Goal: Transaction & Acquisition: Purchase product/service

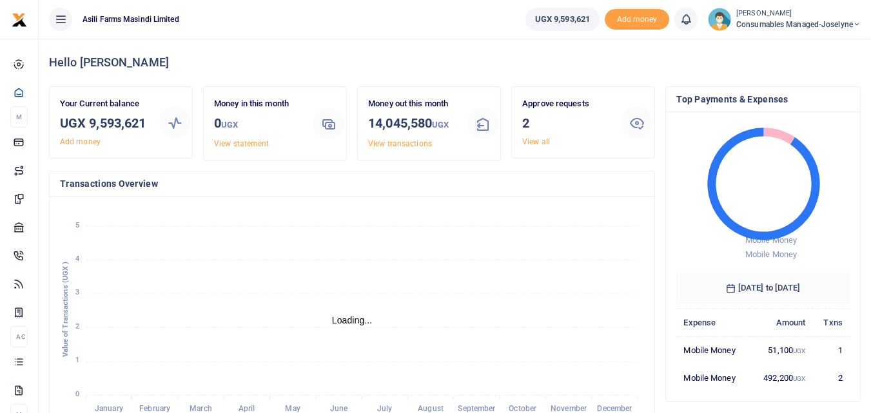
scroll to position [171, 164]
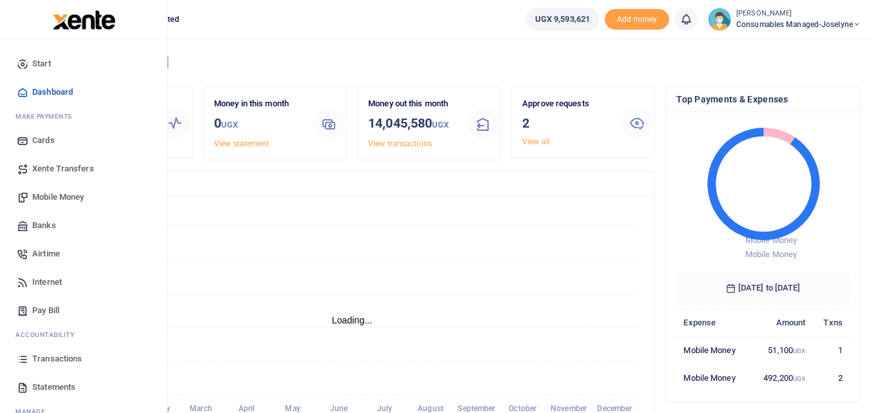
click at [19, 359] on icon at bounding box center [23, 359] width 12 height 12
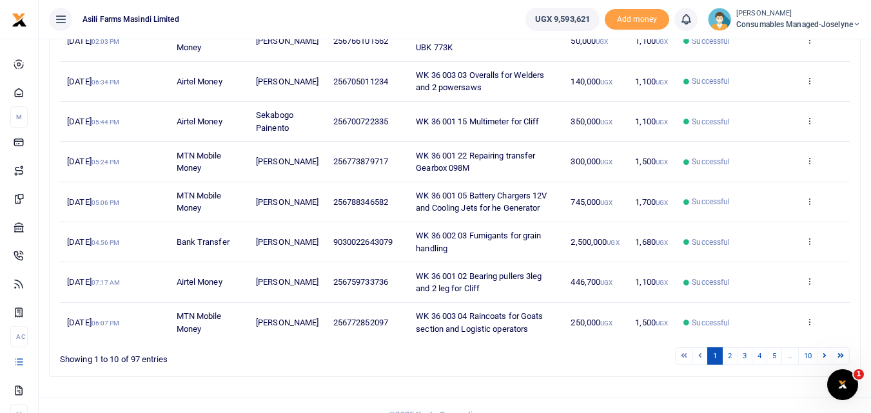
scroll to position [301, 0]
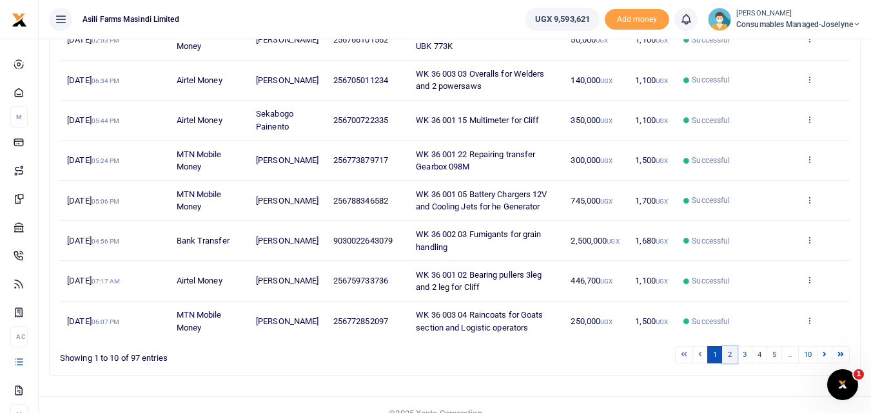
click at [732, 359] on link "2" at bounding box center [729, 354] width 15 height 17
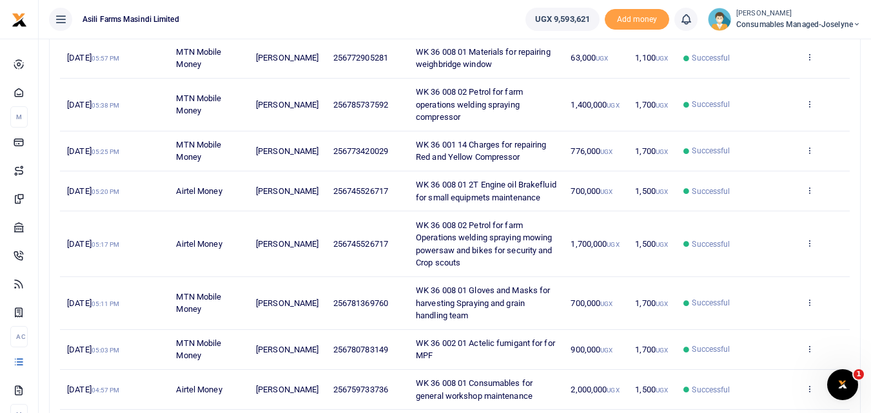
scroll to position [207, 0]
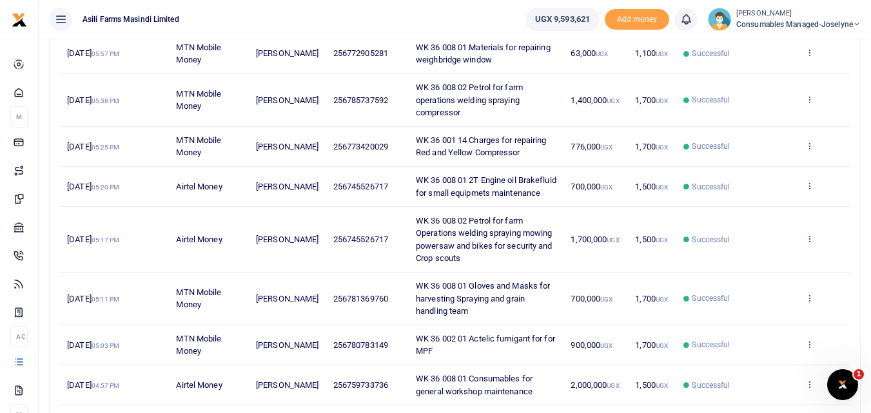
click at [813, 243] on icon at bounding box center [809, 238] width 8 height 9
click at [775, 274] on link "View details" at bounding box center [762, 273] width 102 height 18
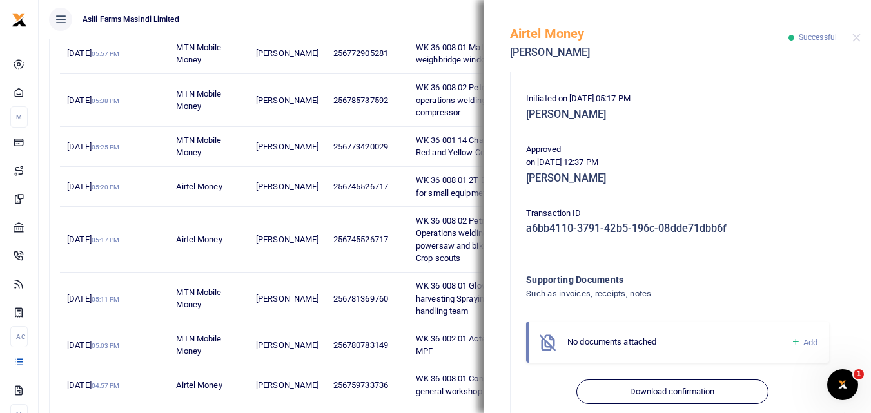
scroll to position [285, 0]
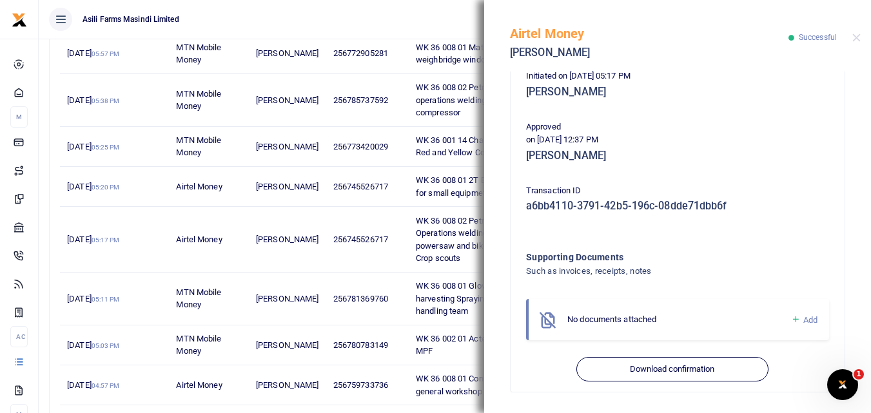
drag, startPoint x: 866, startPoint y: 178, endPoint x: 26, endPoint y: 12, distance: 856.1
click at [791, 316] on icon at bounding box center [796, 320] width 10 height 12
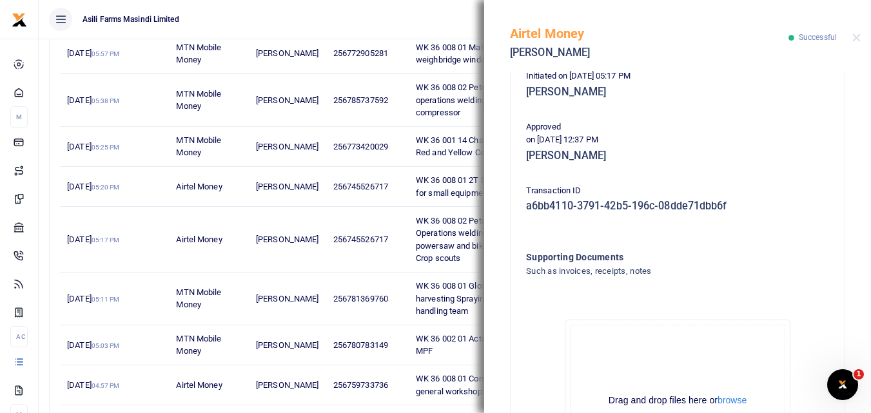
scroll to position [430, 0]
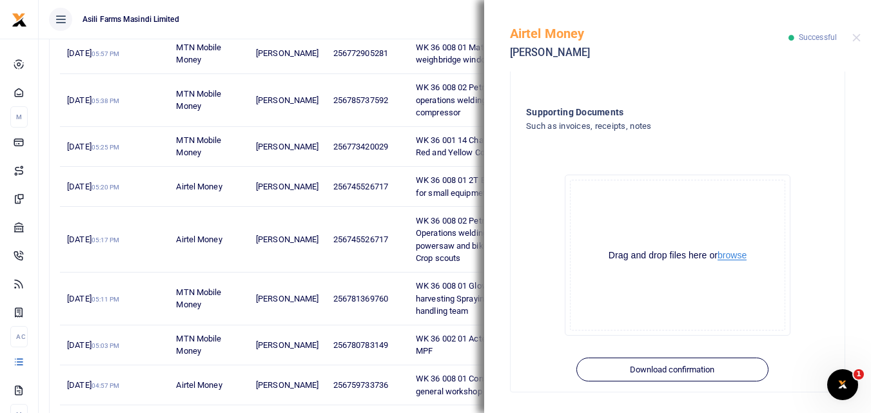
click at [733, 253] on button "browse" at bounding box center [731, 256] width 29 height 10
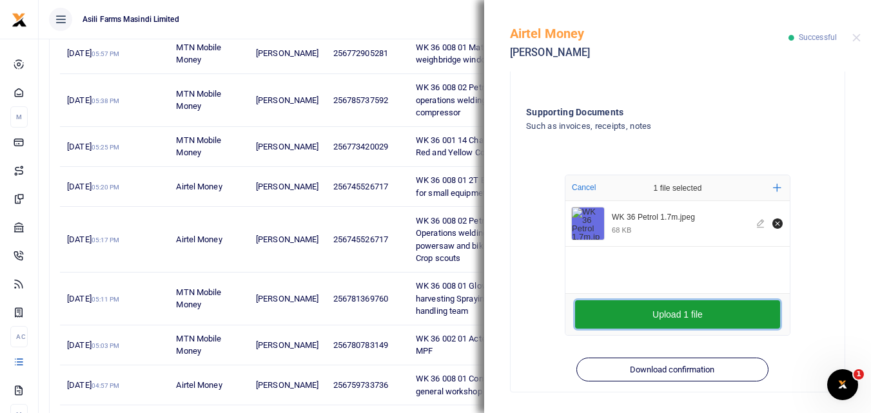
click at [659, 317] on button "Upload 1 file" at bounding box center [677, 314] width 205 height 28
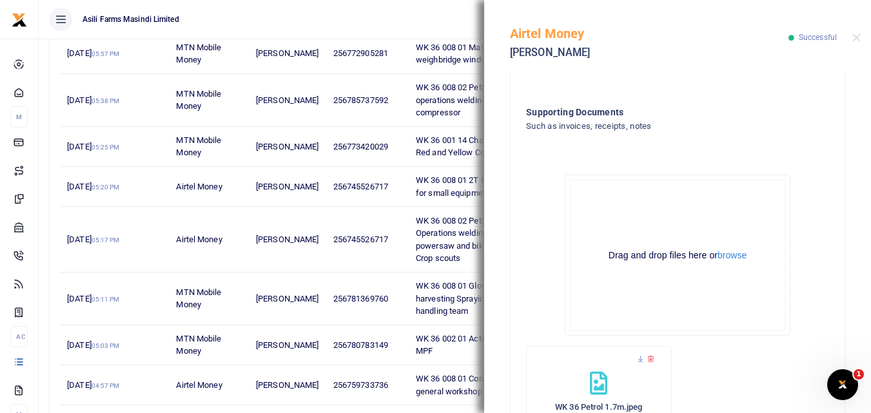
click at [860, 37] on div "Airtel Money Betty Namukasa Successful" at bounding box center [677, 36] width 387 height 72
click at [859, 36] on button "Close" at bounding box center [856, 38] width 8 height 8
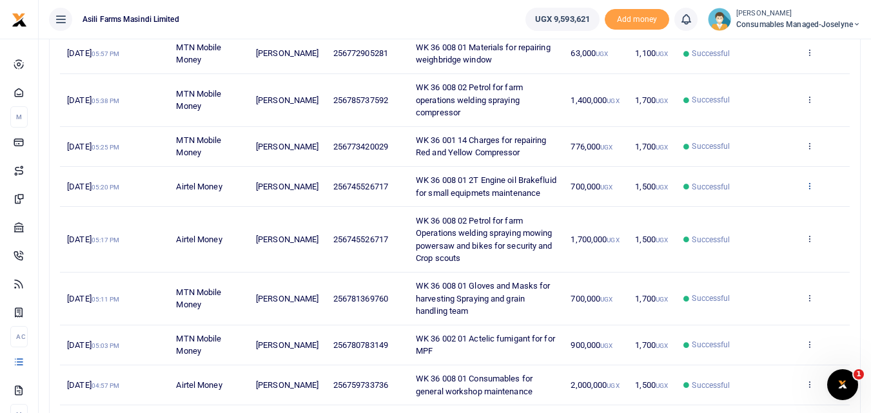
click at [811, 190] on icon at bounding box center [809, 185] width 8 height 9
click at [773, 213] on link "View details" at bounding box center [762, 214] width 102 height 18
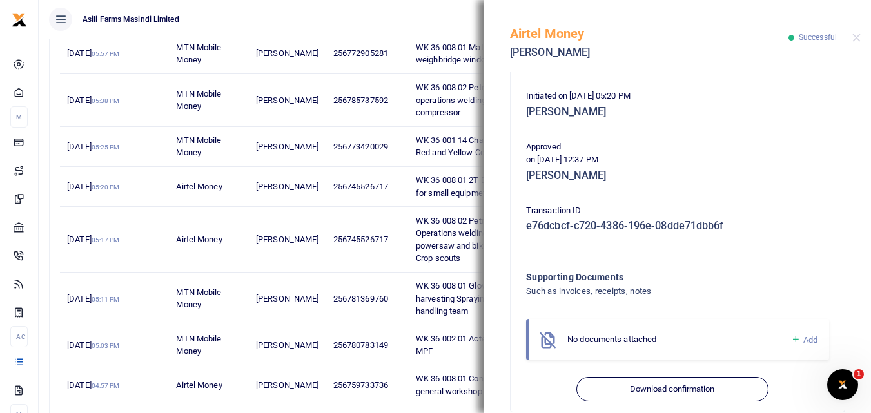
scroll to position [285, 0]
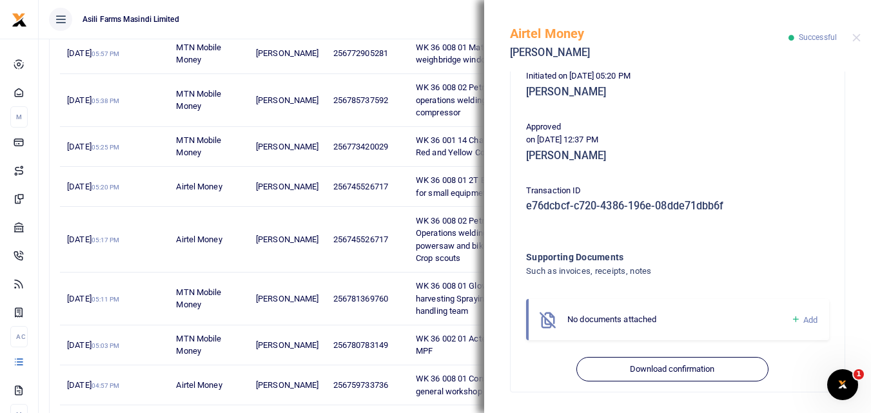
click at [791, 319] on icon at bounding box center [796, 320] width 10 height 12
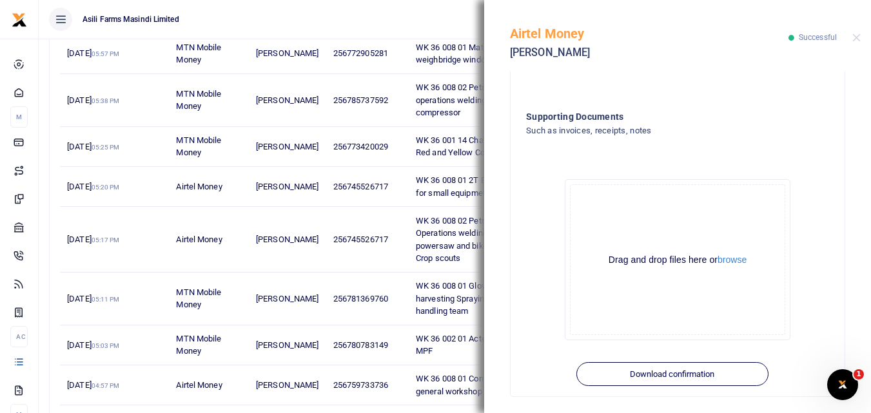
scroll to position [430, 0]
click at [728, 257] on button "browse" at bounding box center [731, 256] width 29 height 10
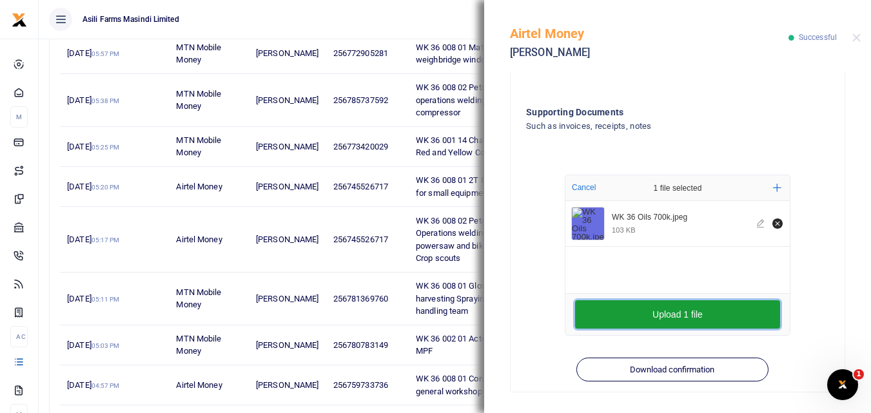
click at [641, 310] on button "Upload 1 file" at bounding box center [677, 314] width 205 height 28
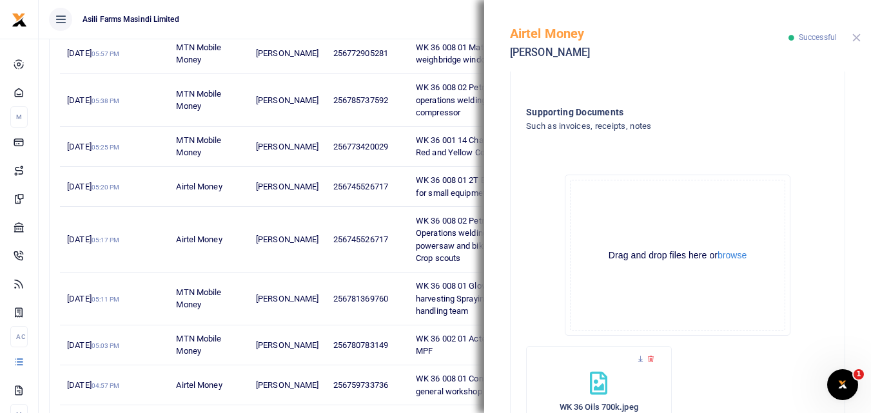
click at [857, 34] on button "Close" at bounding box center [856, 38] width 8 height 8
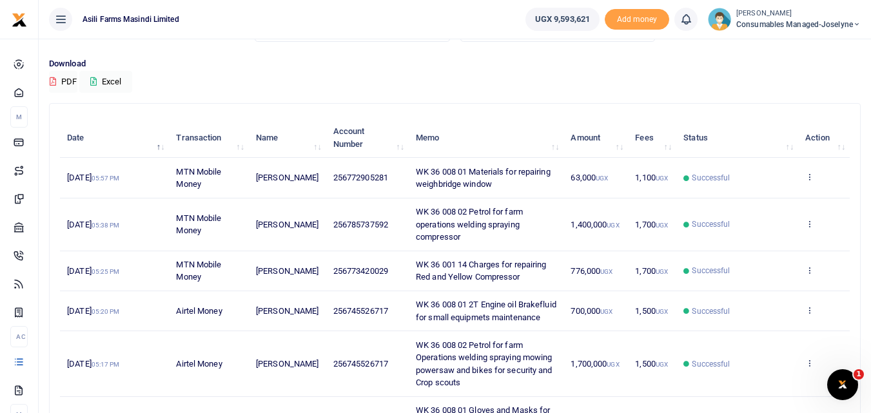
scroll to position [81, 0]
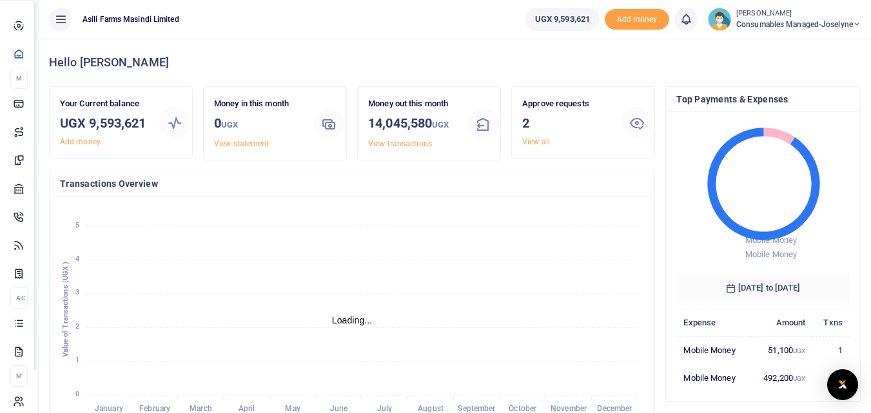
scroll to position [171, 164]
click at [23, 329] on icon at bounding box center [19, 323] width 12 height 12
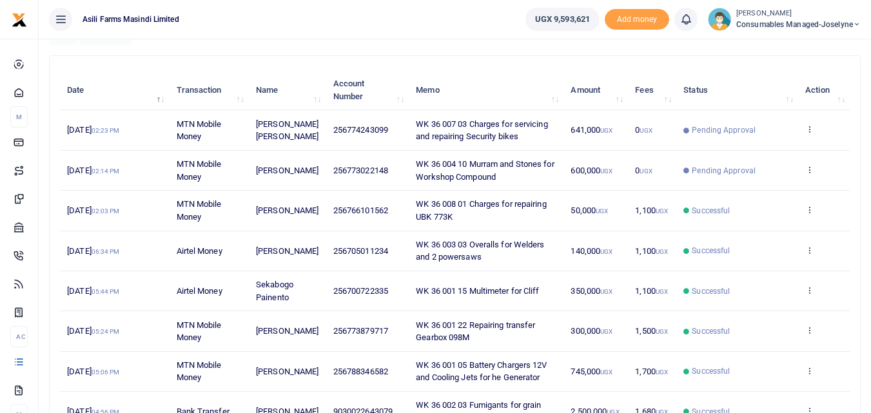
scroll to position [137, 0]
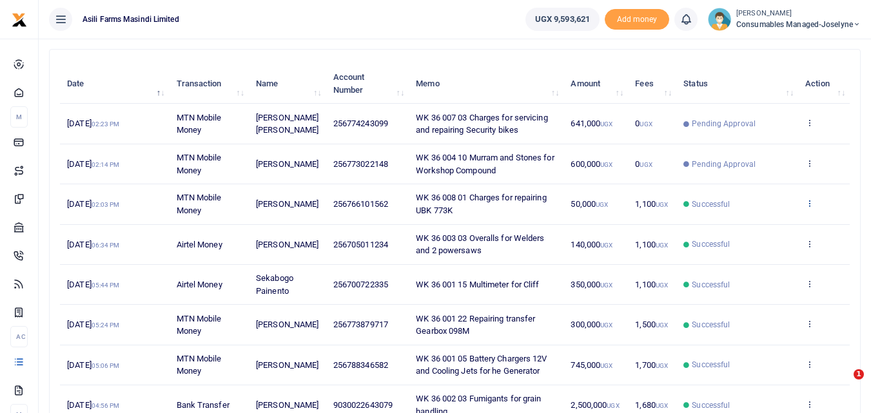
click at [812, 204] on icon at bounding box center [809, 202] width 8 height 9
click at [757, 228] on link "View details" at bounding box center [762, 225] width 102 height 18
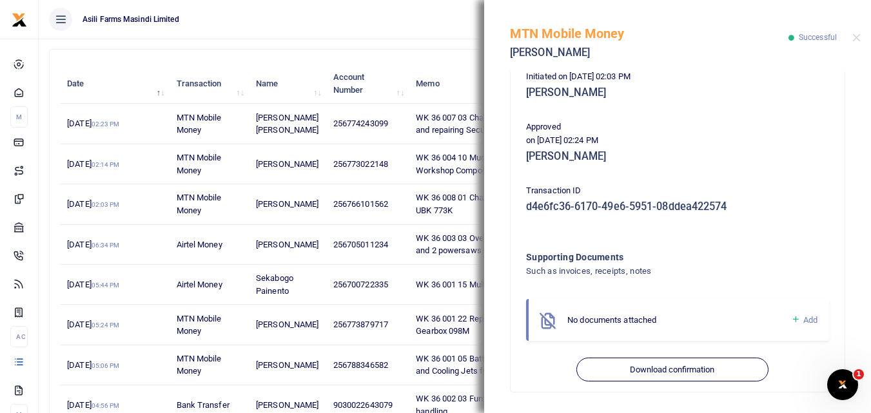
scroll to position [0, 0]
click at [791, 316] on icon at bounding box center [796, 320] width 10 height 12
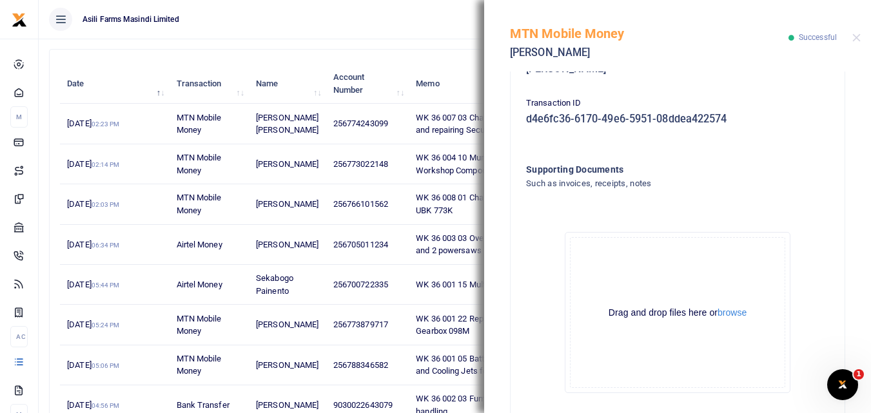
scroll to position [418, 0]
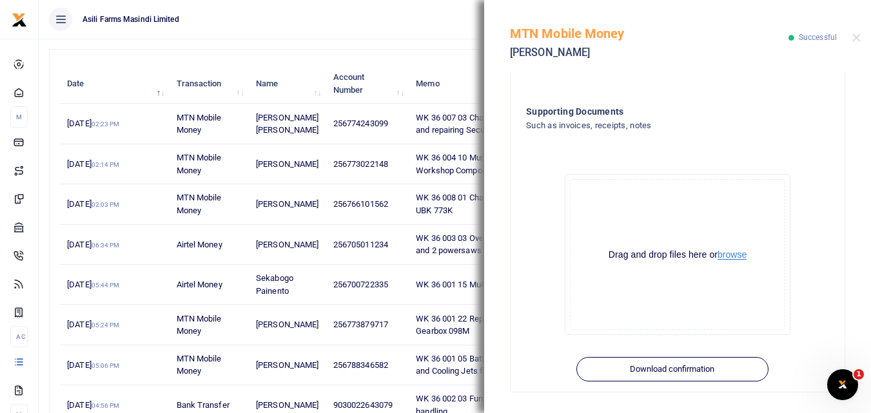
click at [730, 252] on button "browse" at bounding box center [731, 255] width 29 height 10
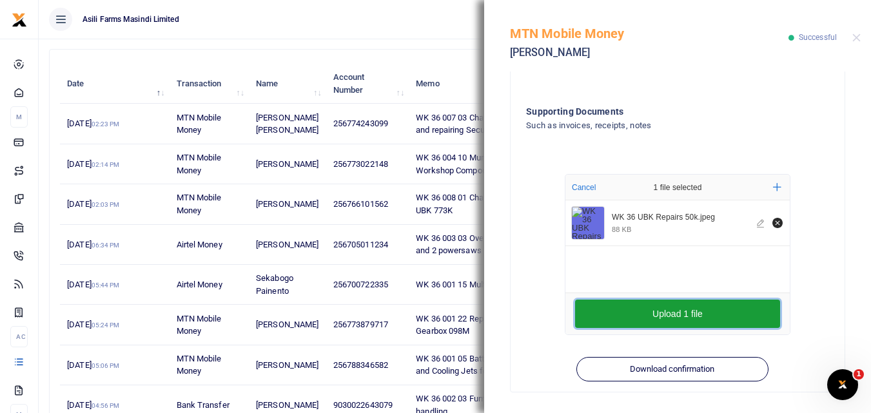
click at [620, 315] on button "Upload 1 file" at bounding box center [677, 314] width 205 height 28
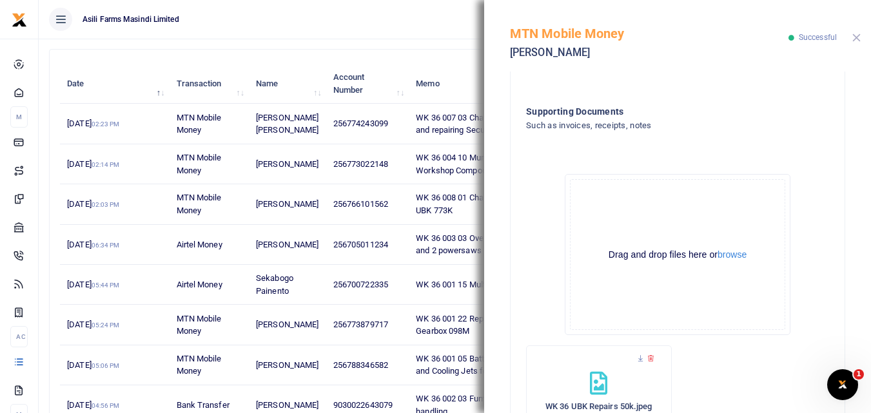
click at [857, 37] on button "Close" at bounding box center [856, 38] width 8 height 8
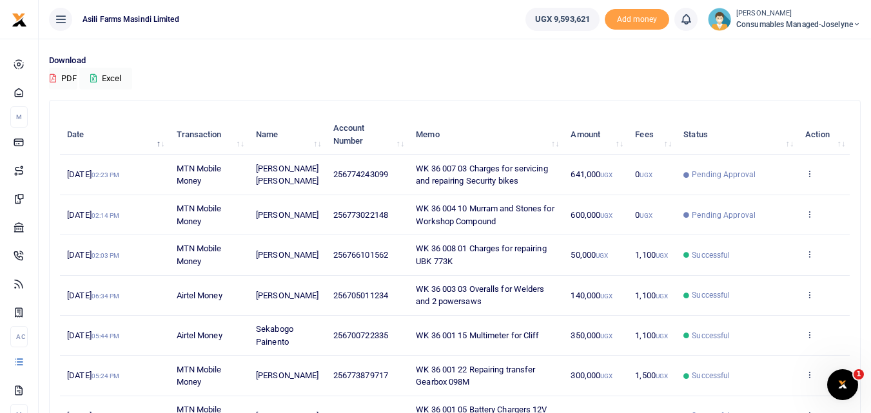
scroll to position [81, 0]
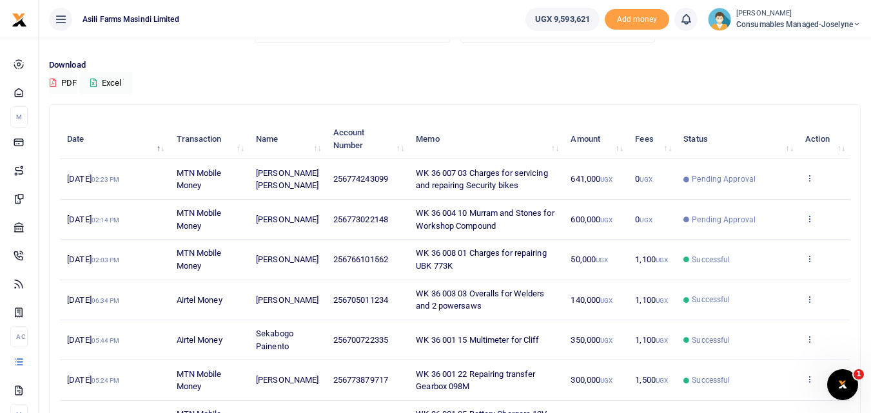
click at [809, 217] on icon at bounding box center [809, 218] width 8 height 9
click at [763, 240] on link "View details" at bounding box center [762, 240] width 102 height 18
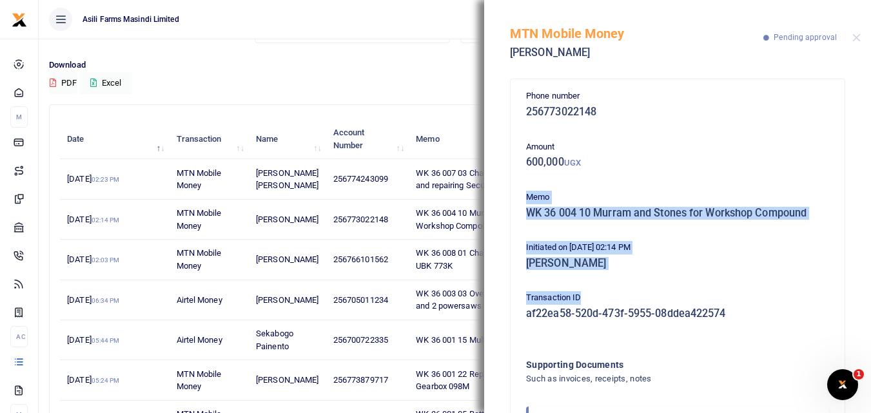
drag, startPoint x: 860, startPoint y: 154, endPoint x: 815, endPoint y: 261, distance: 116.4
click at [815, 261] on div "Phone number 256773022148 Amount 600,000 UGX Memo WK 36 004 10 Murram and Stone…" at bounding box center [677, 243] width 387 height 342
click at [815, 261] on h5 "[PERSON_NAME]" at bounding box center [677, 263] width 303 height 13
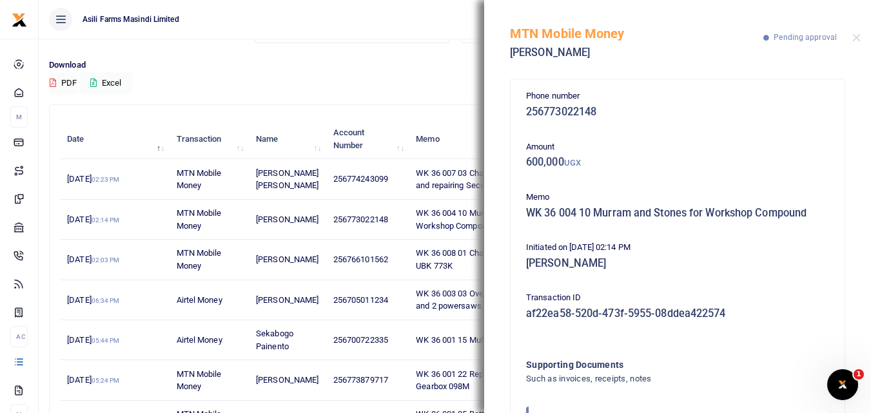
scroll to position [77, 0]
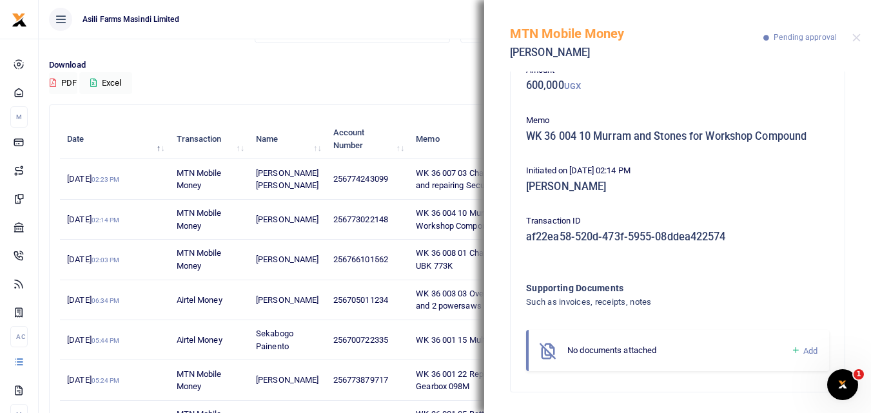
click at [791, 349] on icon at bounding box center [796, 351] width 10 height 12
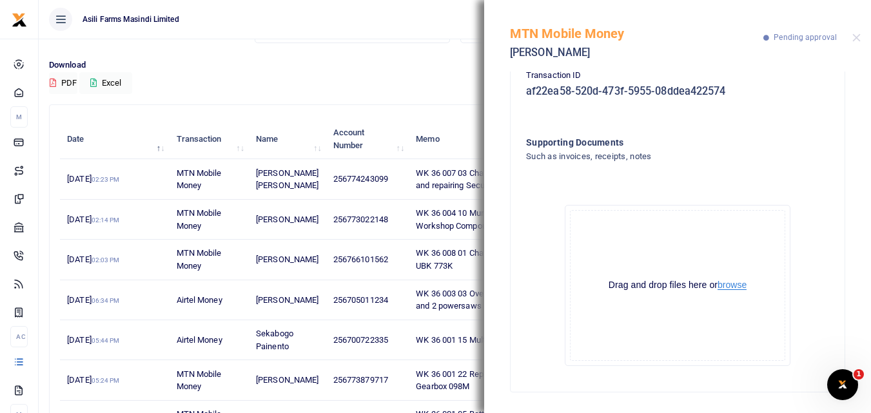
click at [730, 282] on button "browse" at bounding box center [731, 285] width 29 height 10
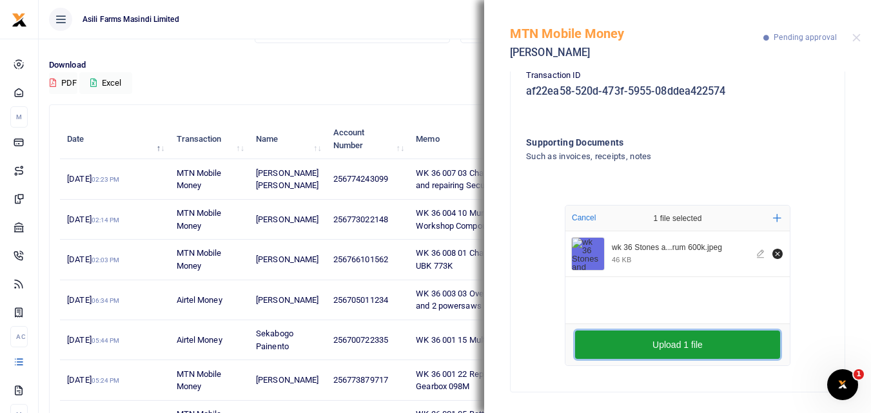
click at [644, 338] on button "Upload 1 file" at bounding box center [677, 345] width 205 height 28
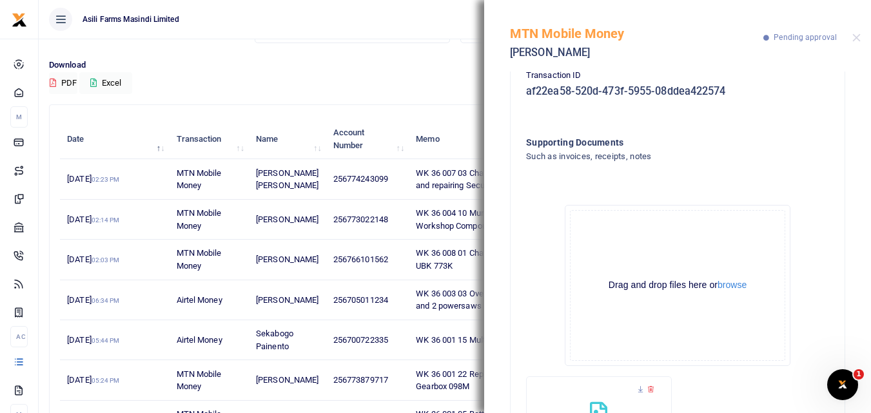
click at [856, 32] on div "MTN Mobile Money Odyek Charles Agene Pending approval" at bounding box center [677, 36] width 387 height 72
click at [856, 38] on button "Close" at bounding box center [856, 38] width 8 height 8
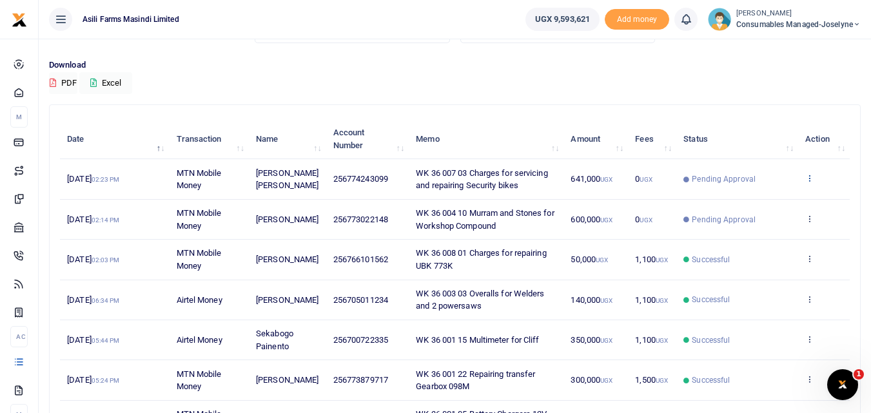
click at [811, 179] on icon at bounding box center [809, 177] width 8 height 9
click at [623, 90] on div "Download PDF Excel" at bounding box center [454, 76] width 811 height 35
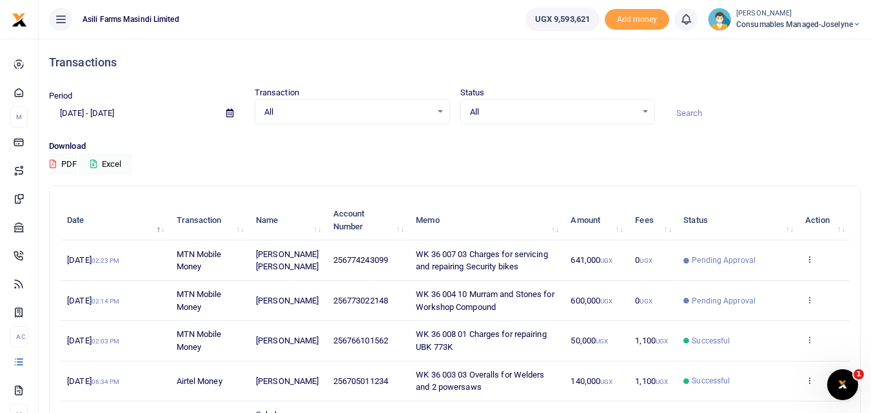
click at [810, 260] on icon at bounding box center [809, 259] width 8 height 9
click at [768, 284] on link "View details" at bounding box center [762, 281] width 102 height 18
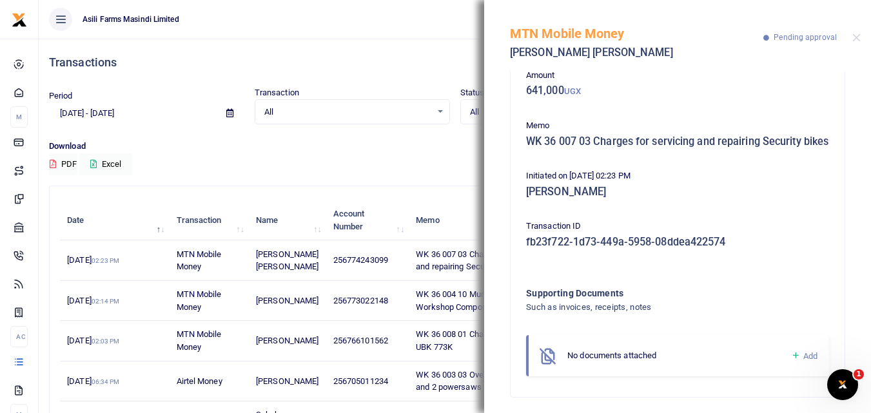
scroll to position [90, 0]
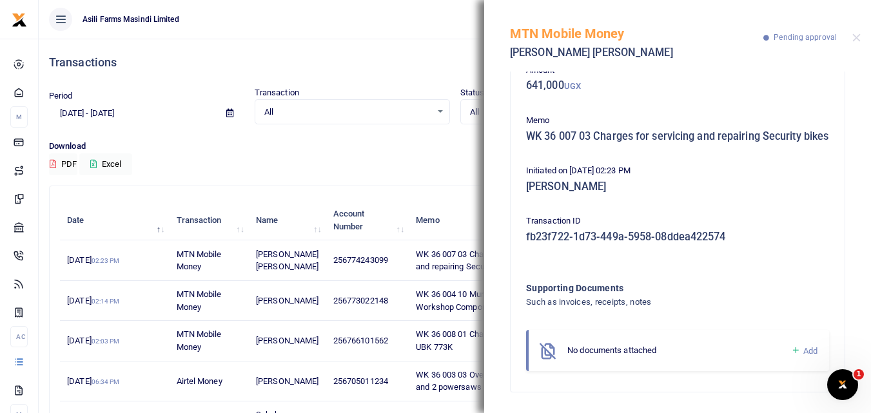
click at [791, 348] on link "Add" at bounding box center [804, 351] width 26 height 15
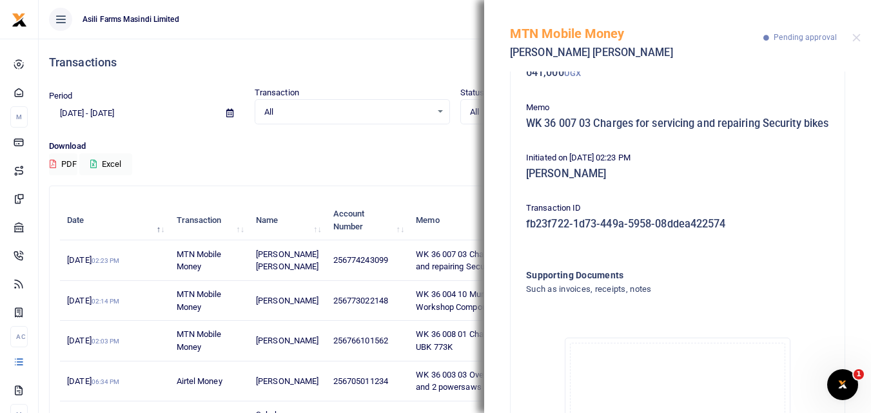
scroll to position [235, 0]
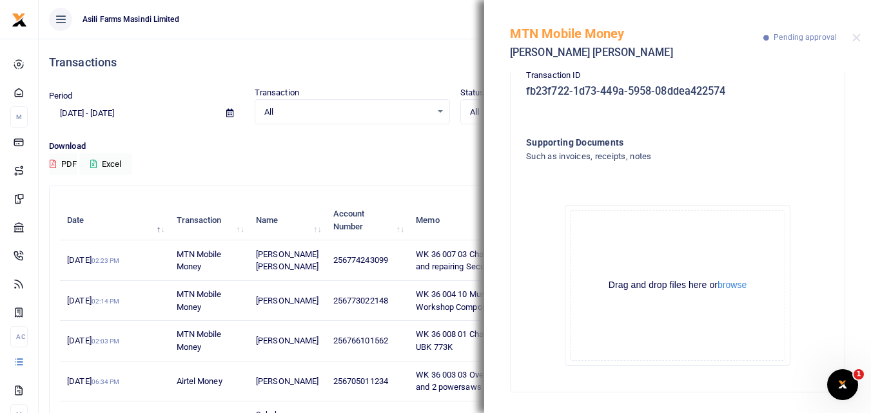
click at [736, 291] on div "Drag and drop files here or browse" at bounding box center [677, 285] width 214 height 12
click at [731, 285] on button "browse" at bounding box center [731, 285] width 29 height 10
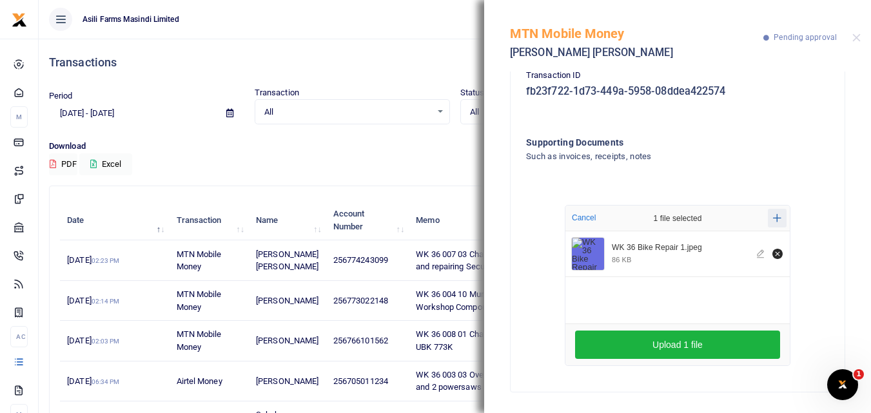
click at [773, 215] on icon "Add more files" at bounding box center [777, 218] width 8 height 10
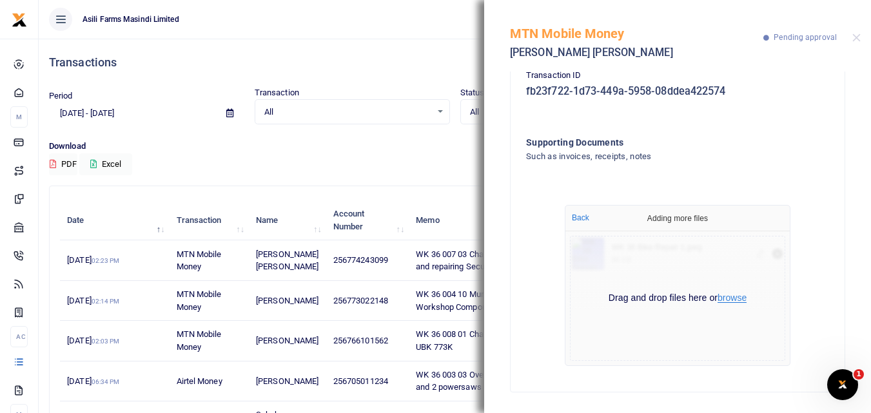
click at [733, 295] on button "browse" at bounding box center [731, 298] width 29 height 10
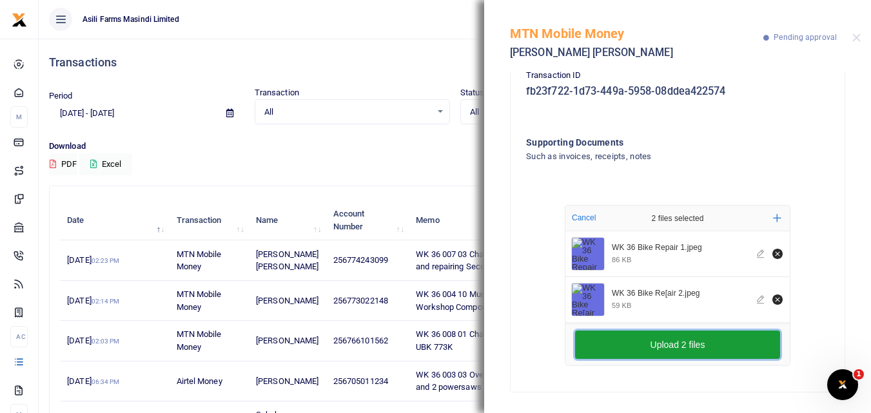
click at [646, 344] on button "Upload 2 files" at bounding box center [677, 345] width 205 height 28
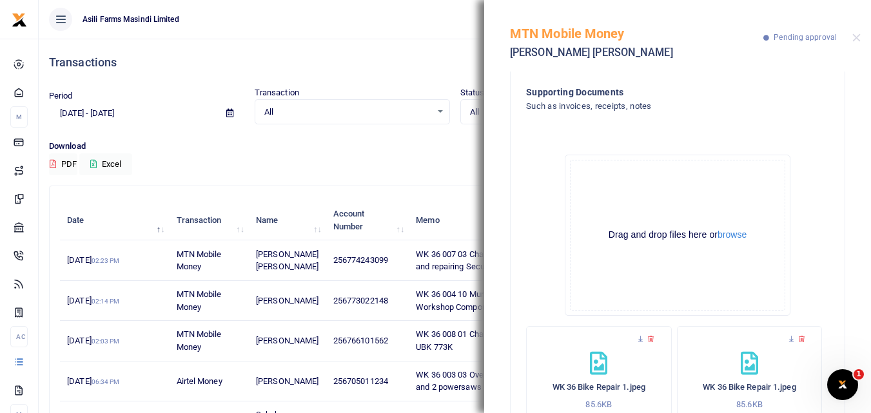
scroll to position [270, 0]
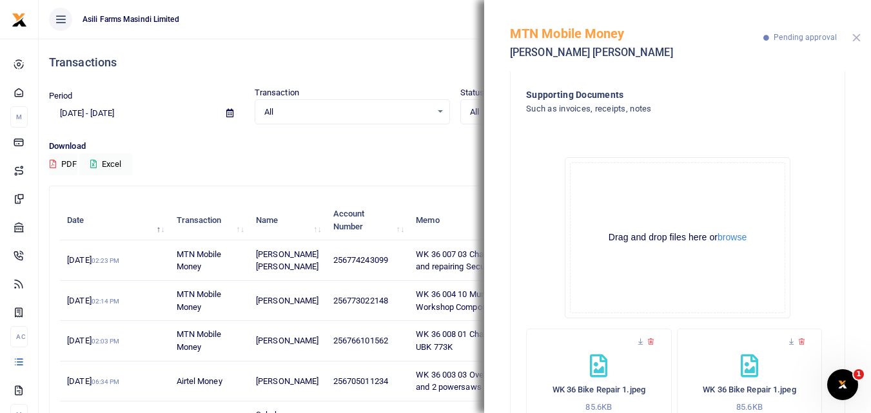
click at [857, 39] on button "Close" at bounding box center [856, 38] width 8 height 8
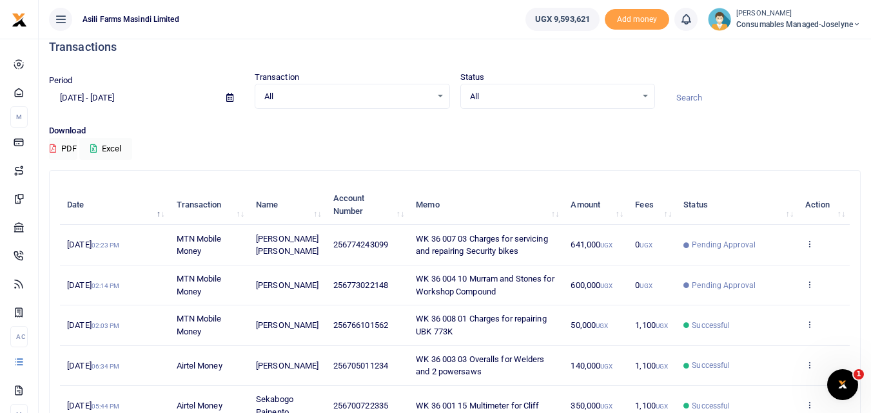
scroll to position [14, 0]
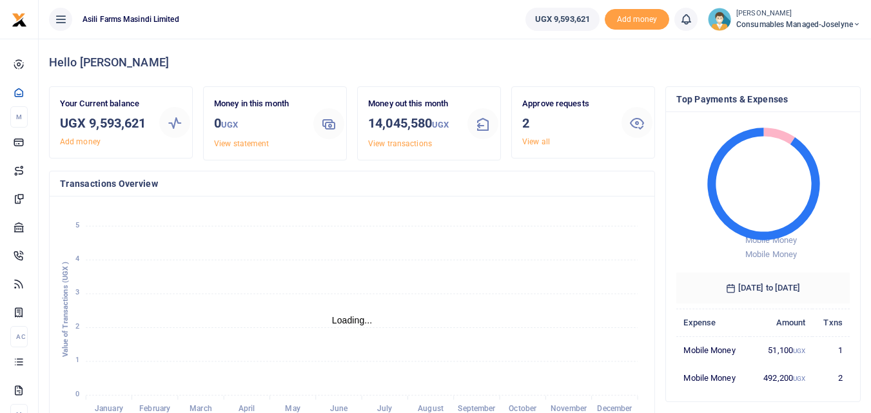
scroll to position [171, 164]
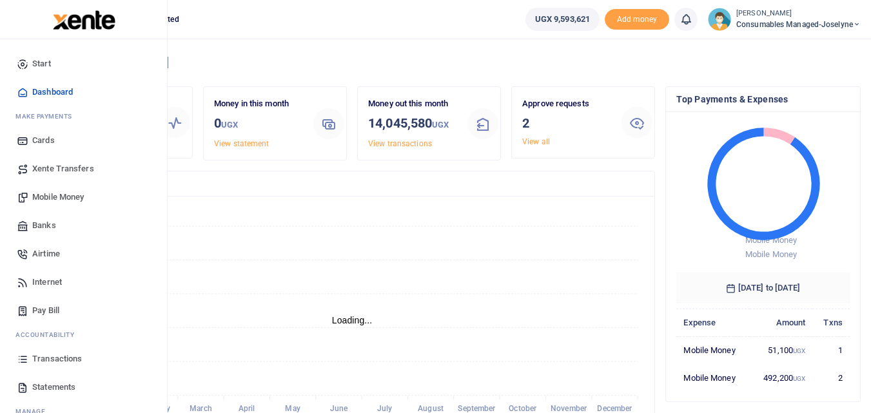
click at [23, 358] on icon at bounding box center [23, 359] width 12 height 12
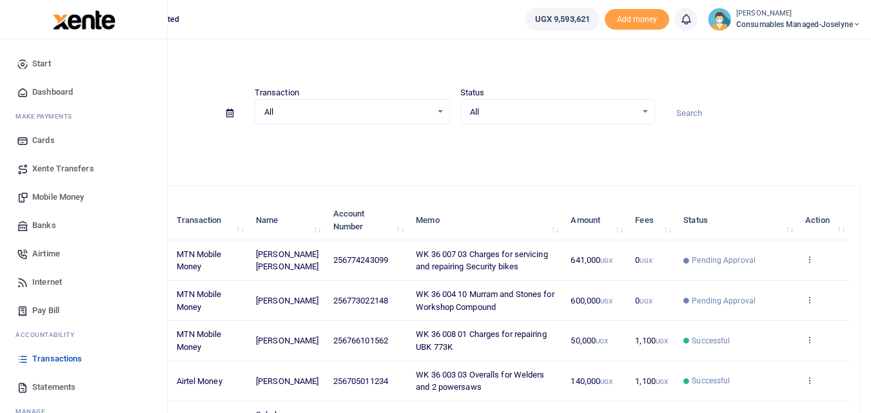
click at [67, 197] on span "Mobile Money" at bounding box center [58, 197] width 52 height 13
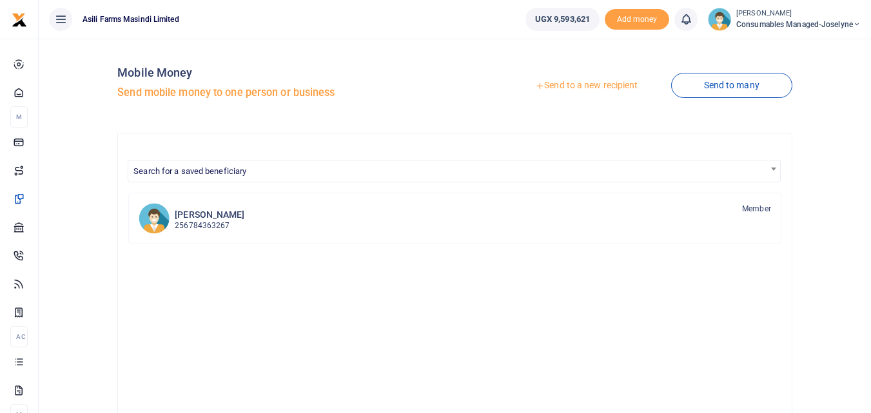
click at [594, 80] on link "Send to a new recipient" at bounding box center [586, 85] width 168 height 23
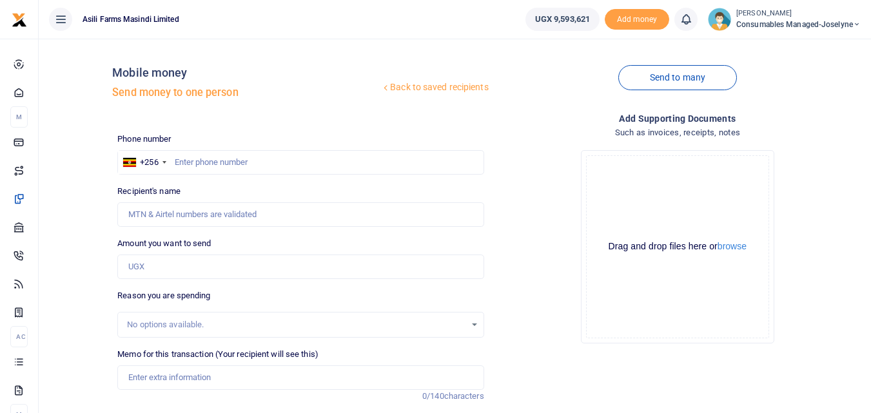
click at [221, 155] on div at bounding box center [435, 206] width 871 height 413
click at [221, 155] on input "text" at bounding box center [300, 162] width 366 height 24
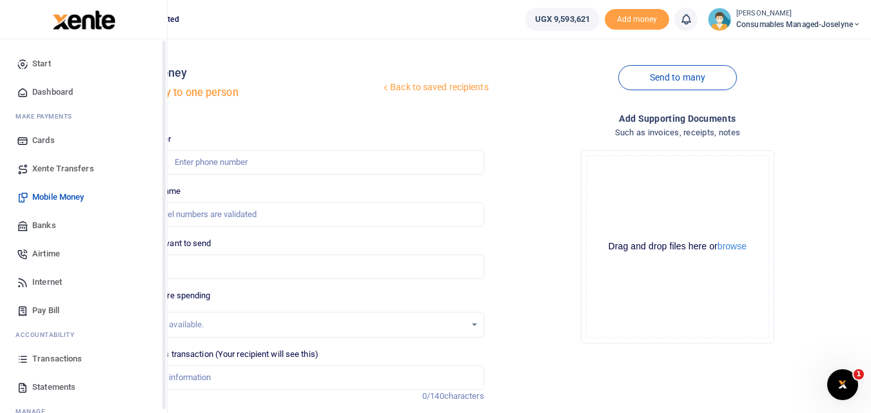
click at [20, 359] on icon at bounding box center [23, 359] width 12 height 12
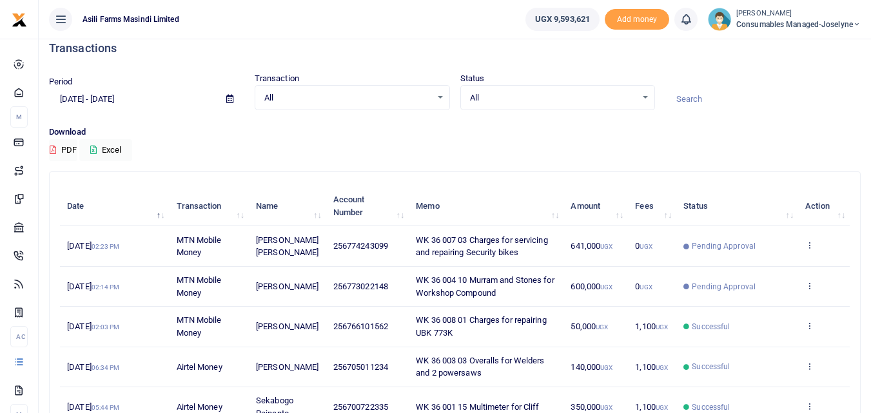
scroll to position [12, 0]
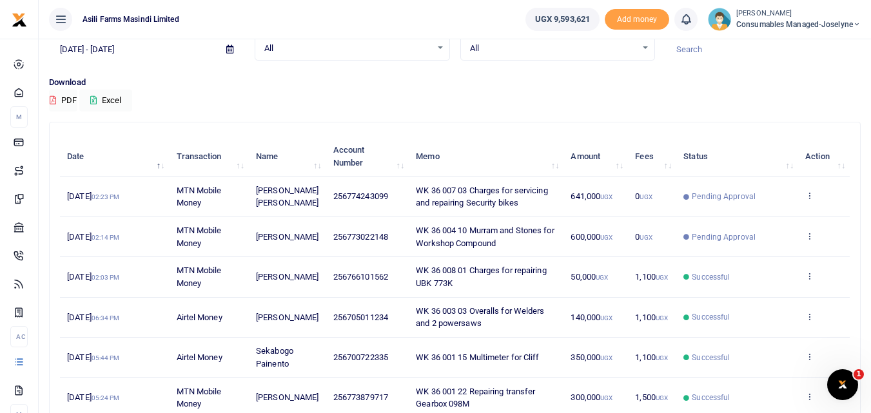
scroll to position [66, 0]
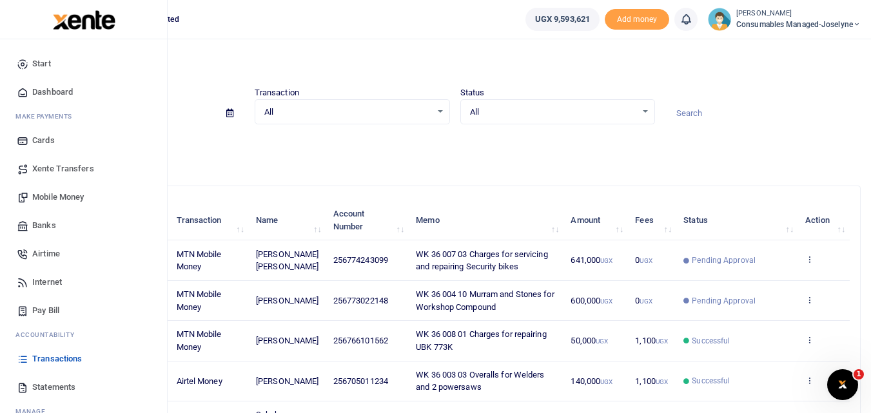
click at [59, 197] on span "Mobile Money" at bounding box center [58, 197] width 52 height 13
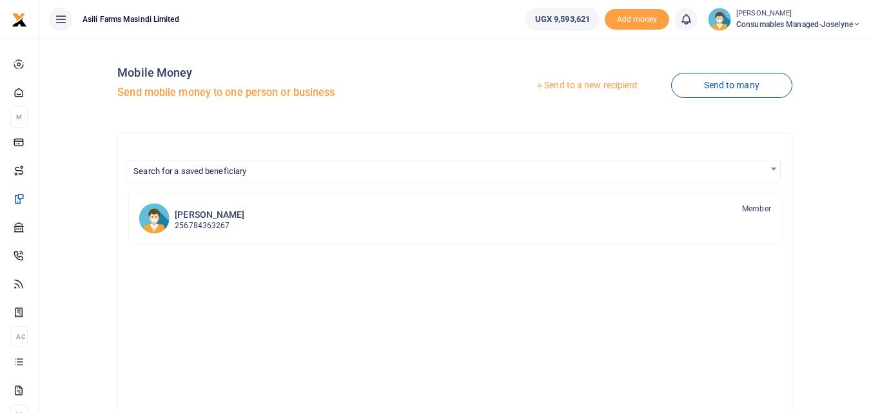
click at [572, 84] on link "Send to a new recipient" at bounding box center [586, 85] width 168 height 23
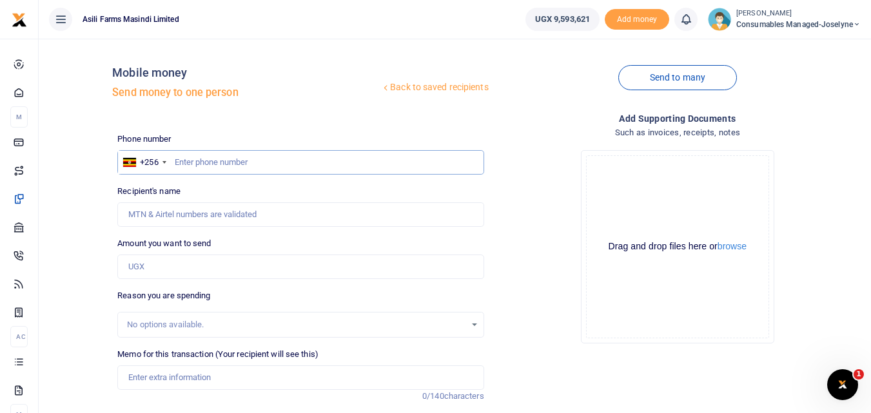
click at [248, 161] on input "text" at bounding box center [300, 162] width 366 height 24
type input "742332605"
type input "Job Mpangire"
type input "742332605"
click at [204, 275] on input "Amount you want to send" at bounding box center [300, 267] width 366 height 24
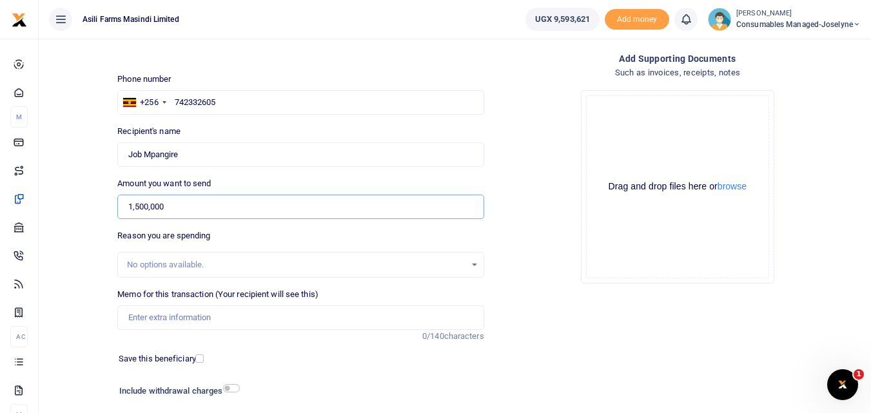
scroll to position [62, 0]
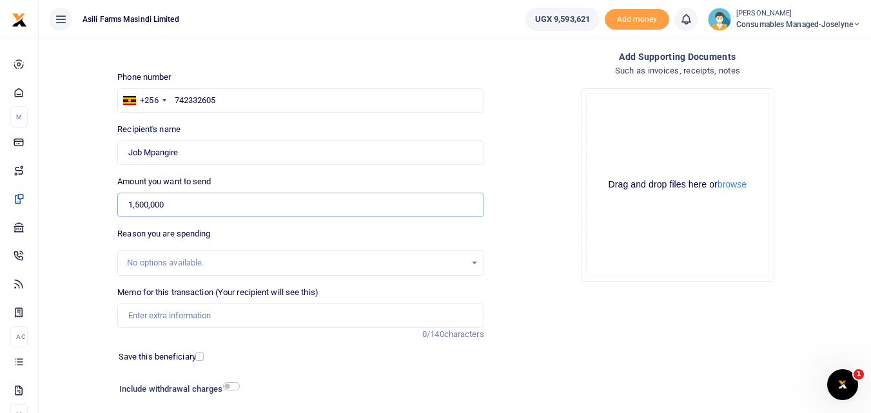
type input "1,500,000"
click at [158, 320] on input "Memo for this transaction (Your recipient will see this)" at bounding box center [300, 316] width 366 height 24
click at [133, 320] on input "Memo for this transaction (Your recipient will see this)" at bounding box center [300, 316] width 366 height 24
paste input "WK 34 /007 / 05"
click at [213, 307] on input "WK 34 /007 / 05" at bounding box center [300, 316] width 366 height 24
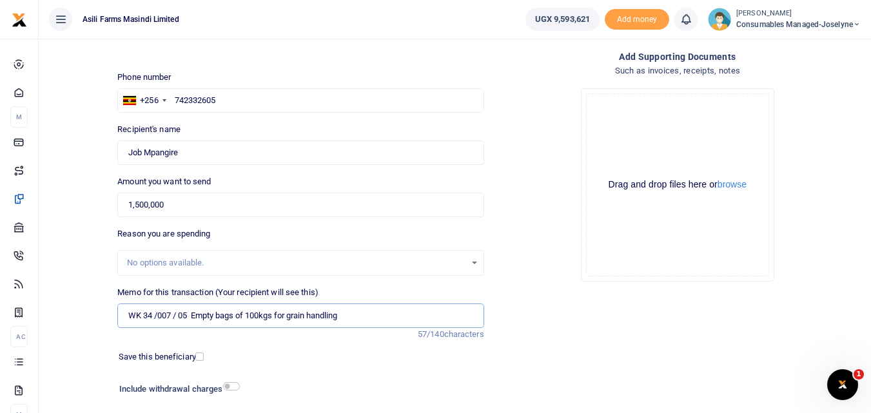
click at [179, 318] on input "WK 34 /007 / 05 Empty bags of 100kgs for grain handling" at bounding box center [300, 316] width 366 height 24
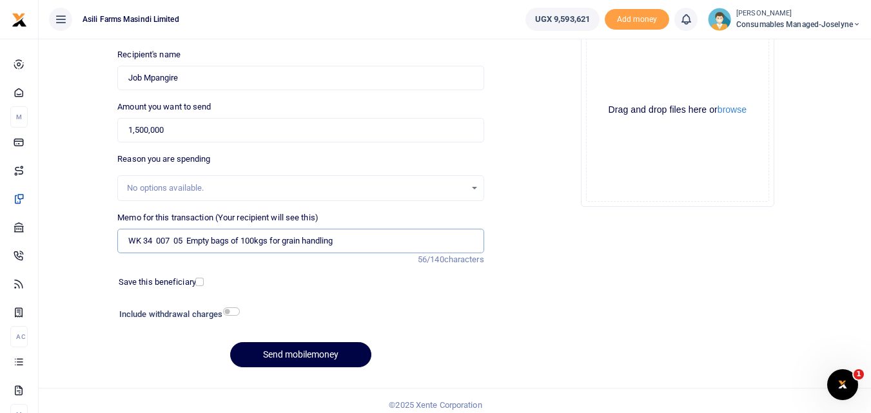
scroll to position [145, 0]
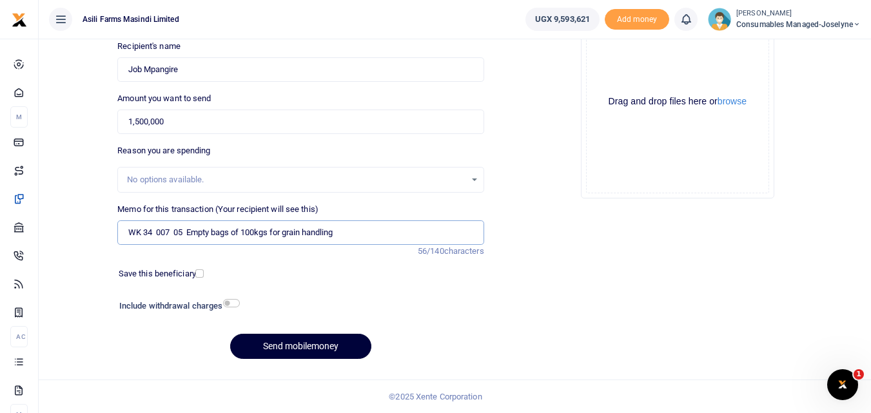
type input "WK 34 007 05 Empty bags of 100kgs for grain handling"
click at [298, 349] on button "Send mobilemoney" at bounding box center [300, 346] width 141 height 25
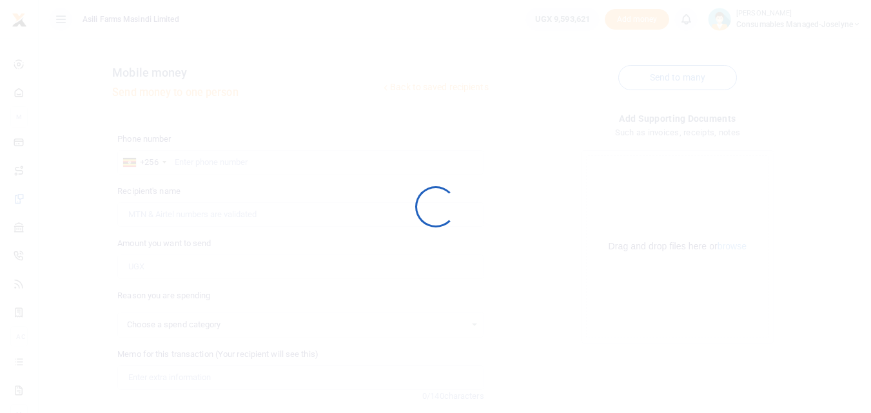
select select
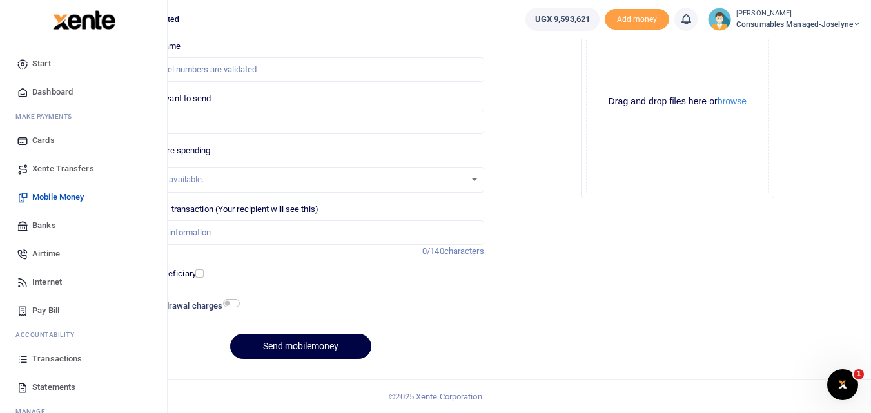
click at [19, 360] on icon at bounding box center [23, 359] width 12 height 12
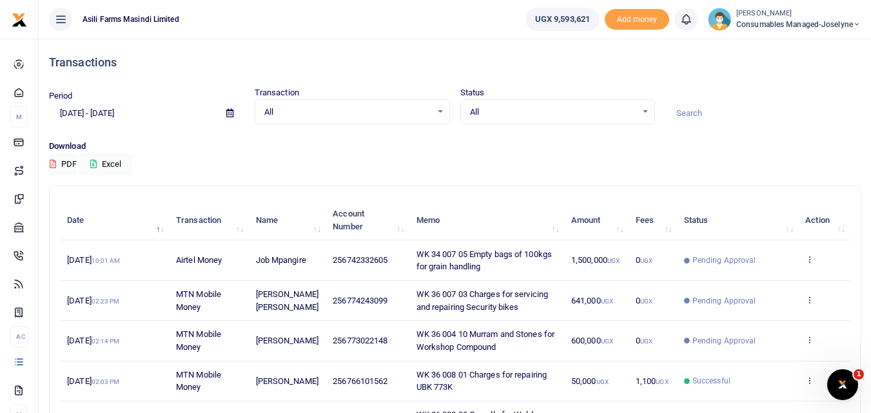
click at [809, 263] on icon at bounding box center [809, 259] width 8 height 9
click at [766, 287] on link "View details" at bounding box center [762, 281] width 102 height 18
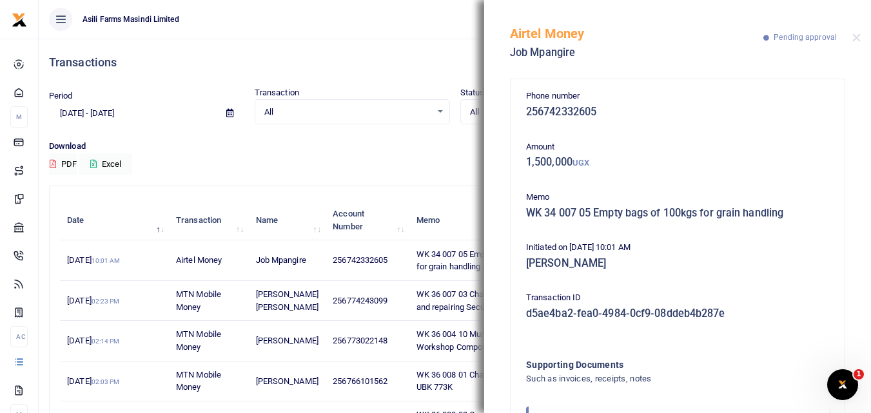
drag, startPoint x: 859, startPoint y: 233, endPoint x: 773, endPoint y: 273, distance: 94.6
click at [773, 273] on div "Phone number 256742332605 Amount 1,500,000 UGX Memo WK 34 007 05 Empty bags of …" at bounding box center [677, 243] width 387 height 342
click at [773, 273] on div "Initiated on 4th Sep 2025 10:01 AM Joeslyne Abesiga" at bounding box center [677, 258] width 313 height 35
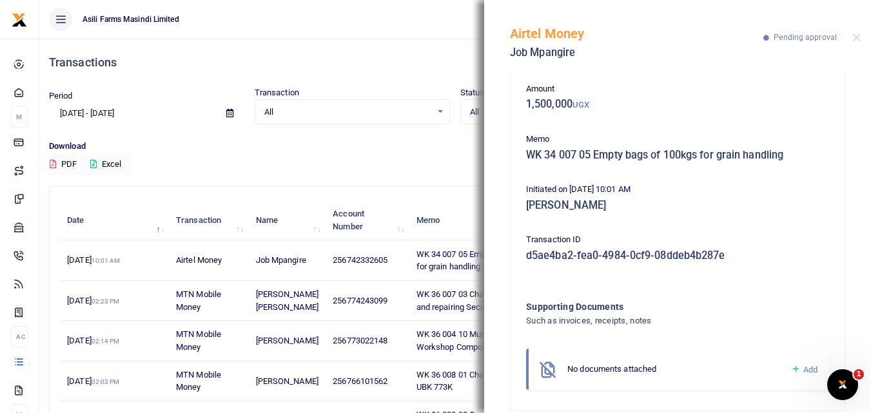
scroll to position [77, 0]
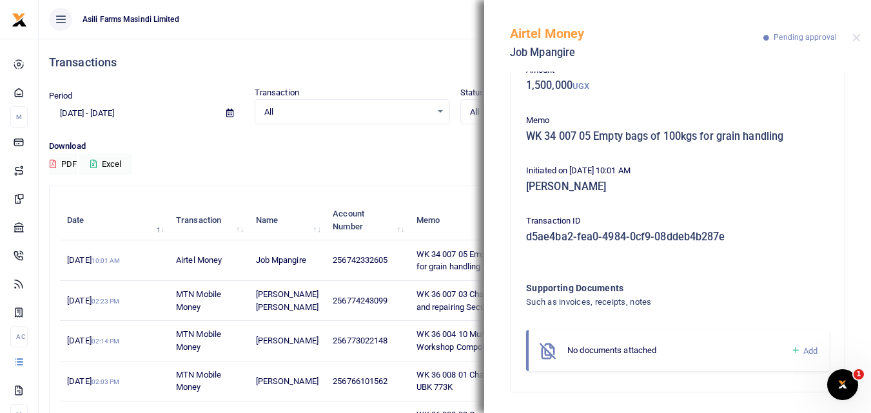
click at [791, 349] on icon at bounding box center [796, 351] width 10 height 12
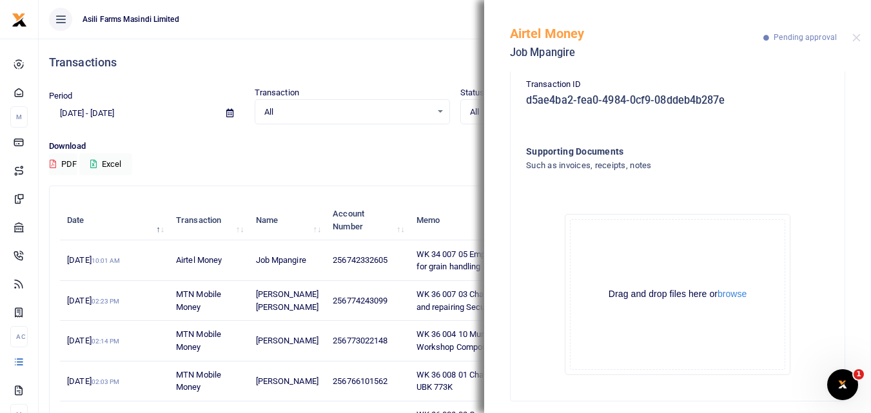
scroll to position [222, 0]
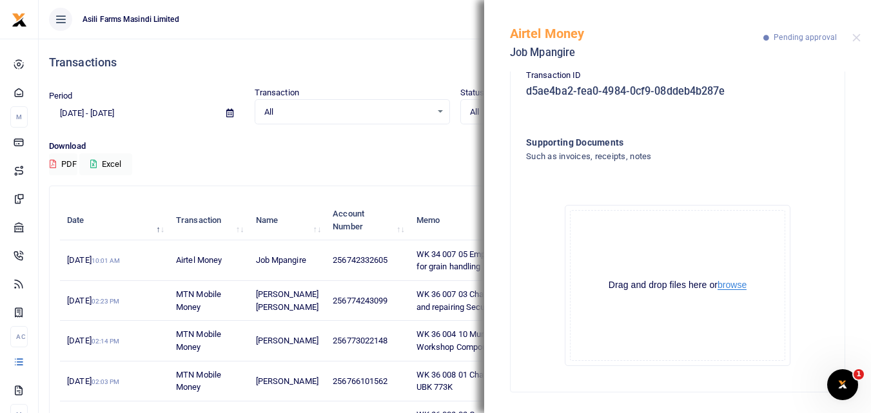
click at [729, 284] on button "browse" at bounding box center [731, 285] width 29 height 10
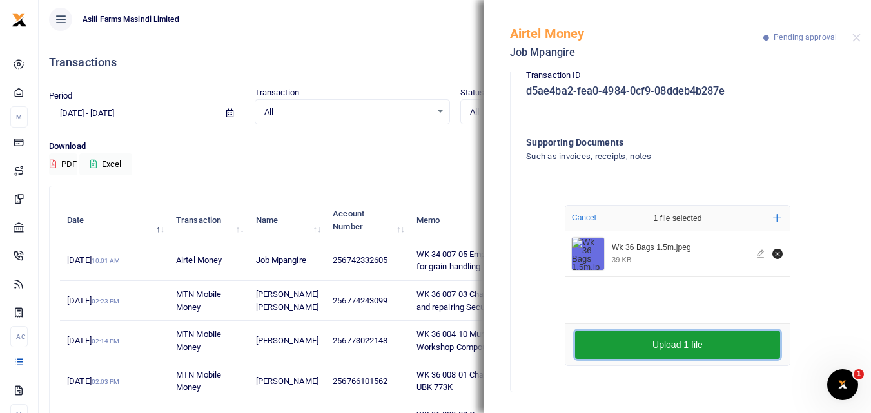
click at [687, 341] on button "Upload 1 file" at bounding box center [677, 345] width 205 height 28
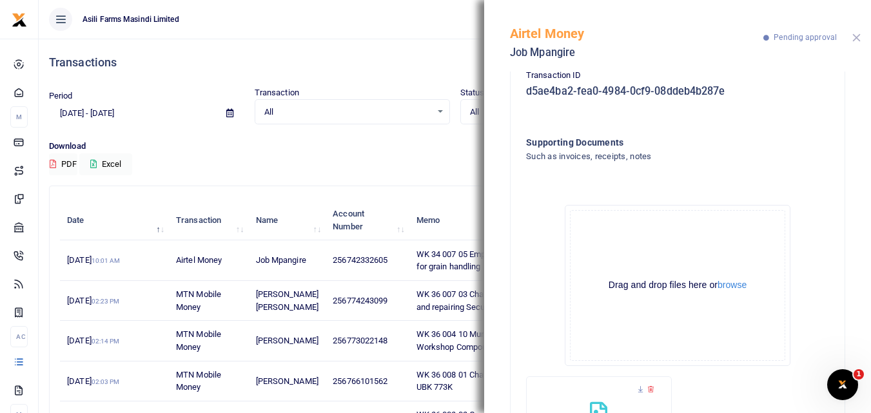
click at [852, 39] on button "Close" at bounding box center [856, 38] width 8 height 8
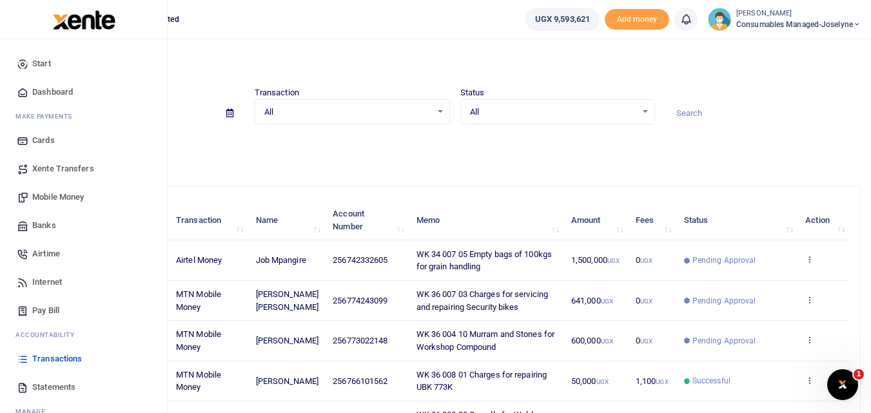
click at [53, 197] on span "Mobile Money" at bounding box center [58, 197] width 52 height 13
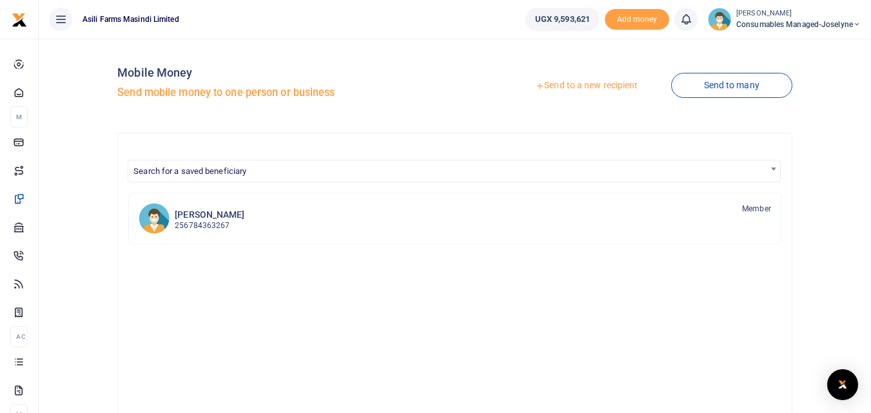
click at [586, 82] on link "Send to a new recipient" at bounding box center [586, 85] width 168 height 23
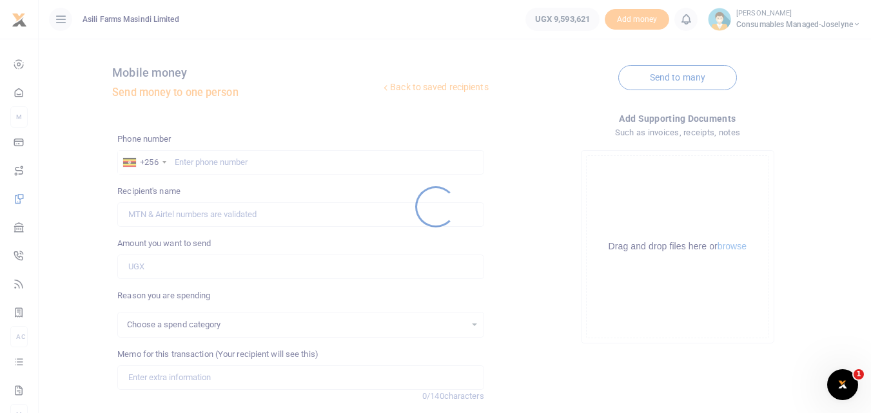
select select
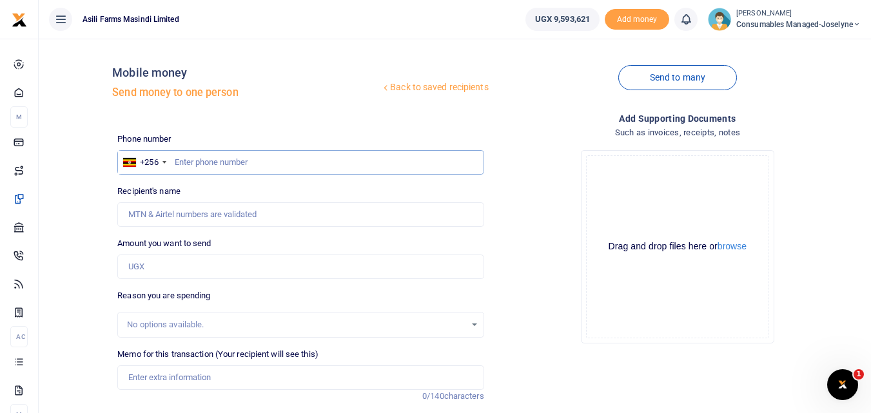
click at [194, 164] on input "text" at bounding box center [300, 162] width 366 height 24
type input "776846514"
type input "[PERSON_NAME]"
type input "776846514"
click at [157, 265] on input "Amount you want to send" at bounding box center [300, 267] width 366 height 24
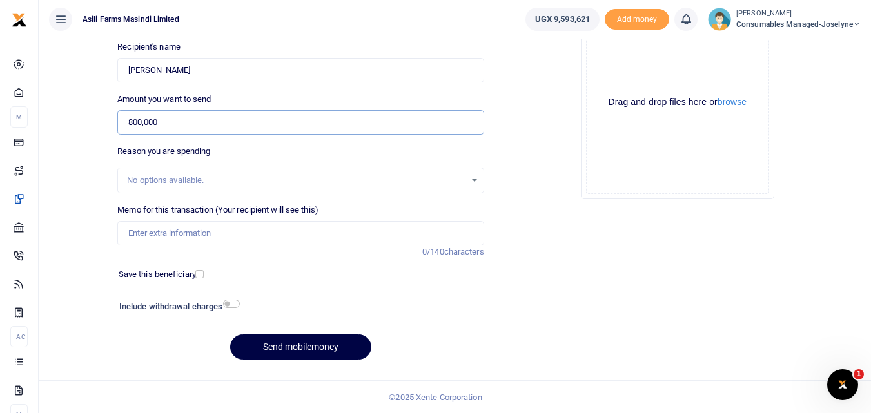
scroll to position [145, 0]
type input "800,000"
click at [160, 233] on input "Memo for this transaction (Your recipient will see this)" at bounding box center [300, 232] width 366 height 24
click at [130, 237] on input "Memo for this transaction (Your recipient will see this)" at bounding box center [300, 232] width 366 height 24
paste input "WK 36 /001 / 03"
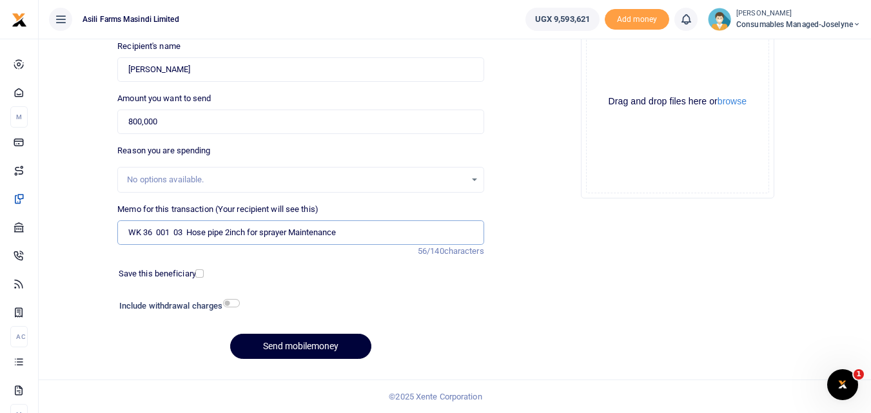
type input "WK 36 001 03 Hose pipe 2inch for sprayer Maintenance"
click at [280, 345] on button "Send mobilemoney" at bounding box center [300, 346] width 141 height 25
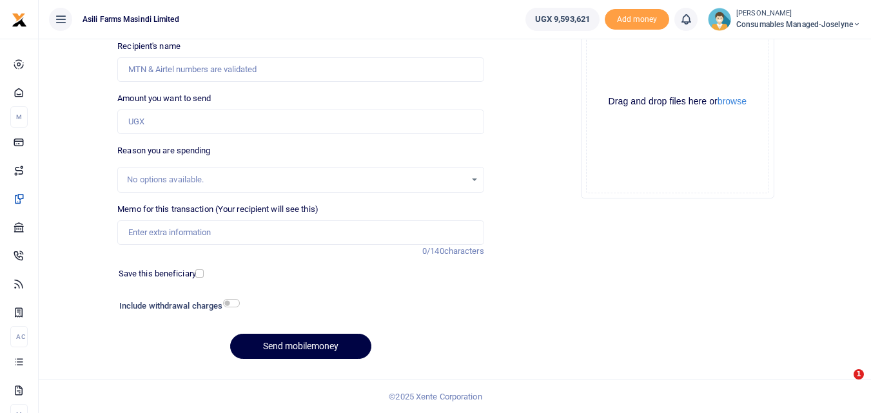
scroll to position [145, 0]
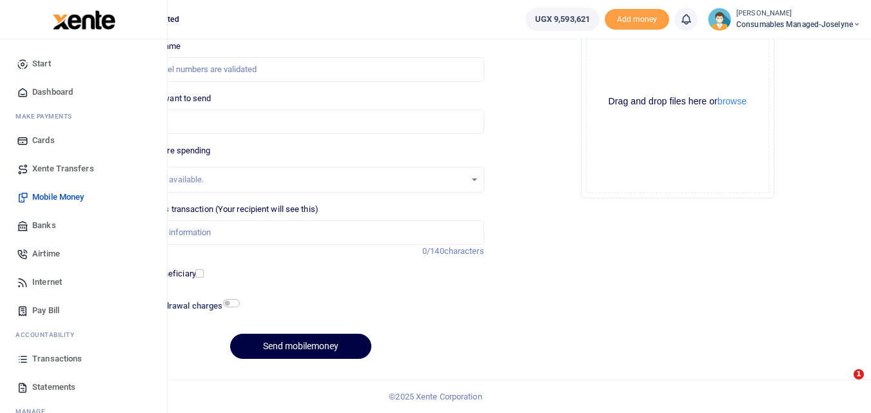
click at [24, 358] on icon at bounding box center [23, 359] width 12 height 12
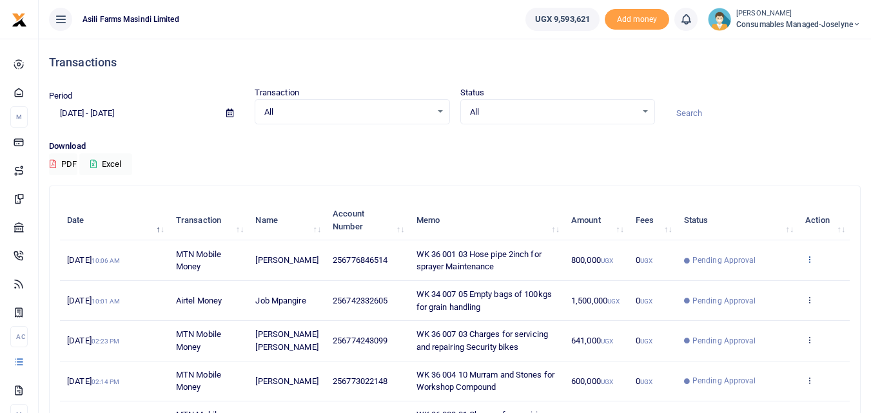
click at [811, 258] on icon at bounding box center [809, 259] width 8 height 9
click at [771, 284] on link "View details" at bounding box center [762, 281] width 102 height 18
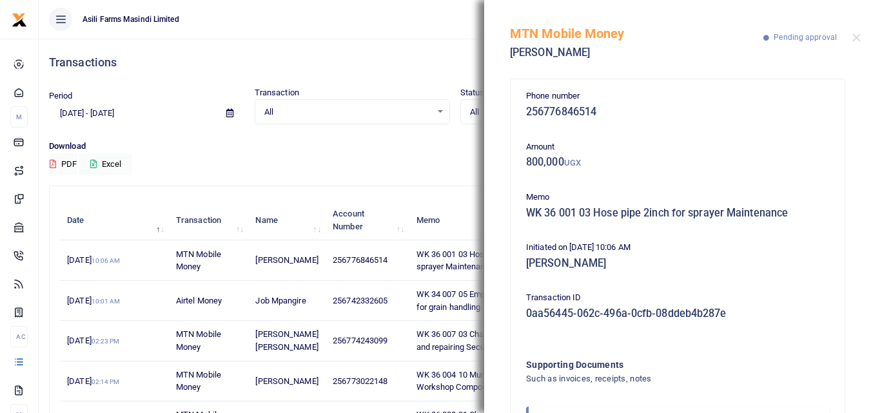
scroll to position [77, 0]
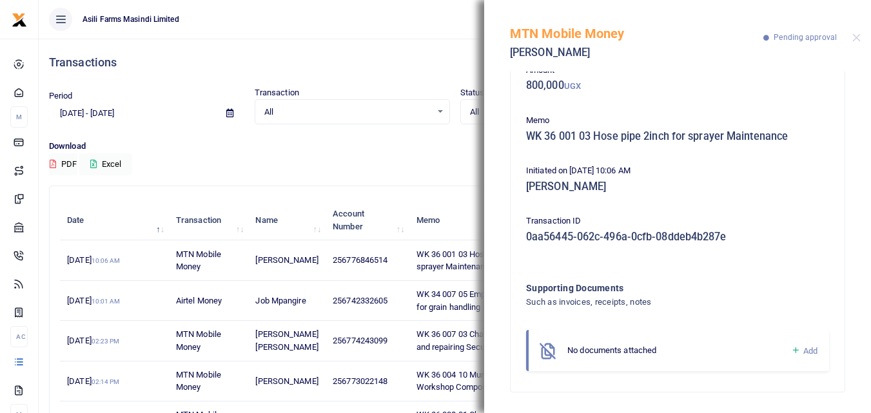
click at [791, 349] on icon at bounding box center [796, 351] width 10 height 12
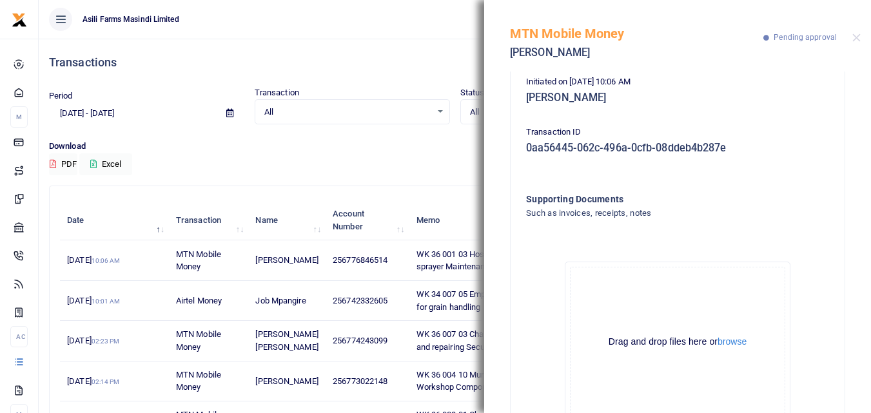
scroll to position [222, 0]
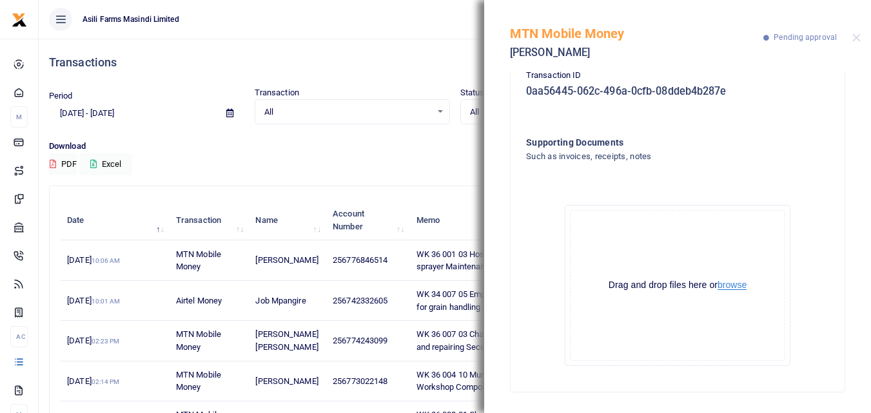
click at [731, 284] on button "browse" at bounding box center [731, 285] width 29 height 10
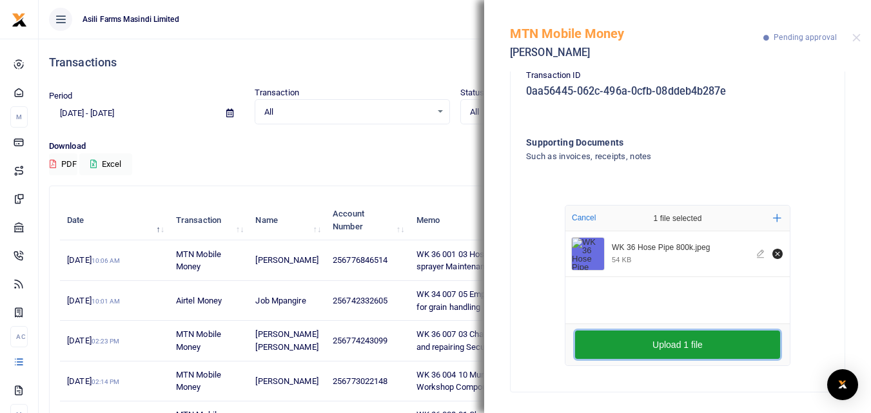
click at [614, 335] on button "Upload 1 file" at bounding box center [677, 345] width 205 height 28
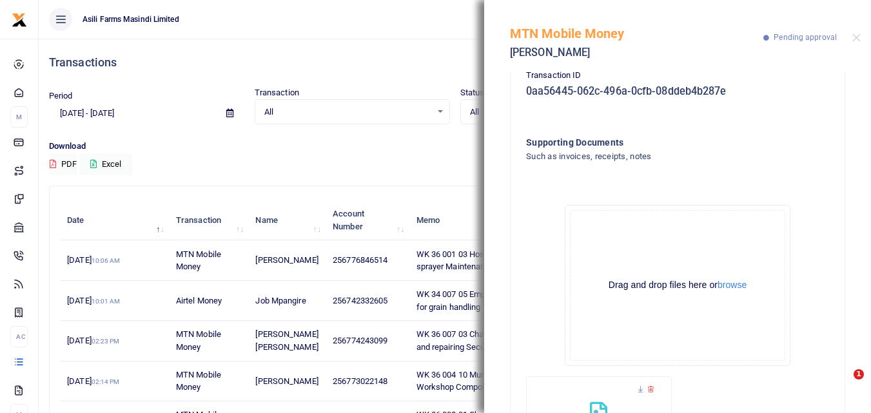
click at [614, 335] on div "Drag and drop files here or browse Powered by Uppy" at bounding box center [677, 285] width 215 height 151
click at [857, 35] on button "Close" at bounding box center [856, 38] width 8 height 8
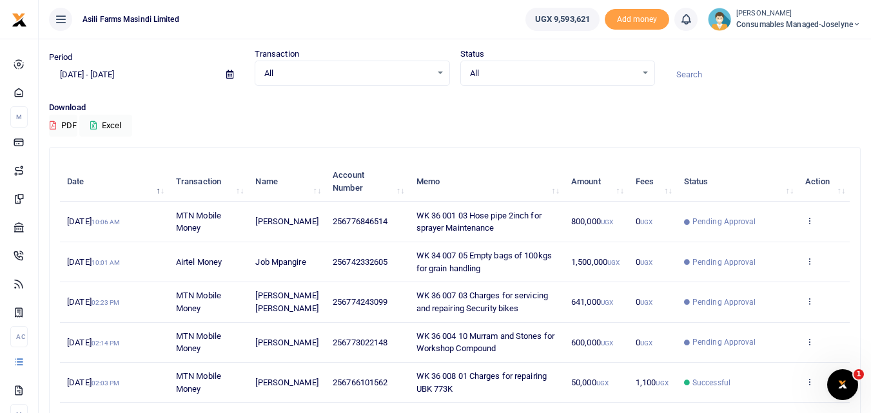
scroll to position [0, 0]
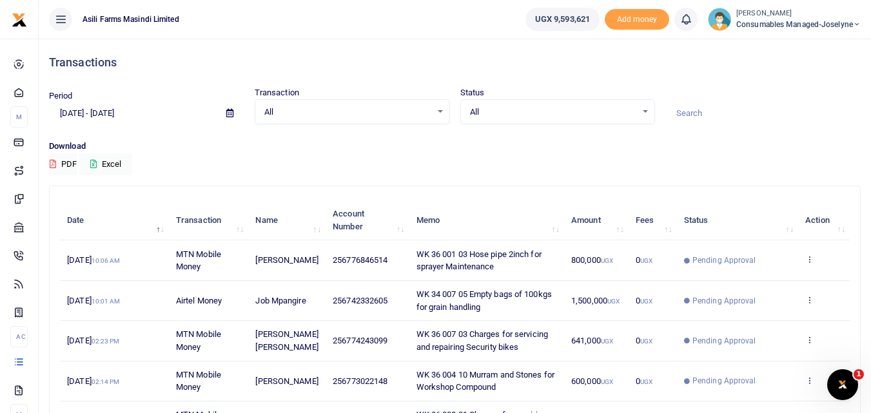
click at [545, 173] on div "Download PDF Excel" at bounding box center [454, 157] width 811 height 35
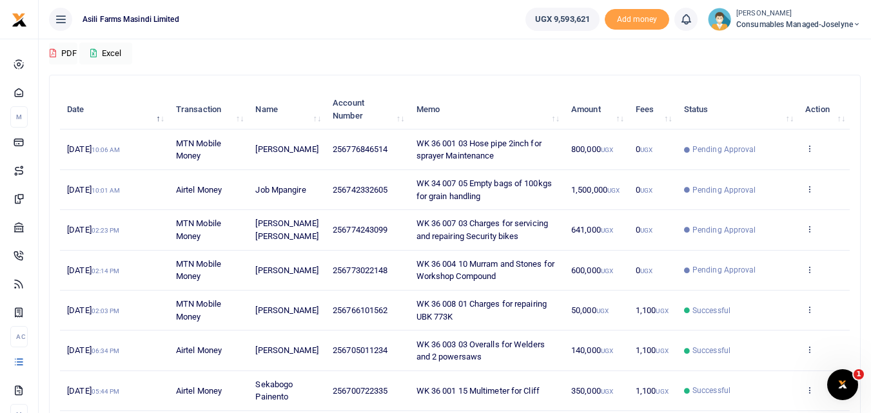
scroll to position [110, 0]
